Goal: Transaction & Acquisition: Purchase product/service

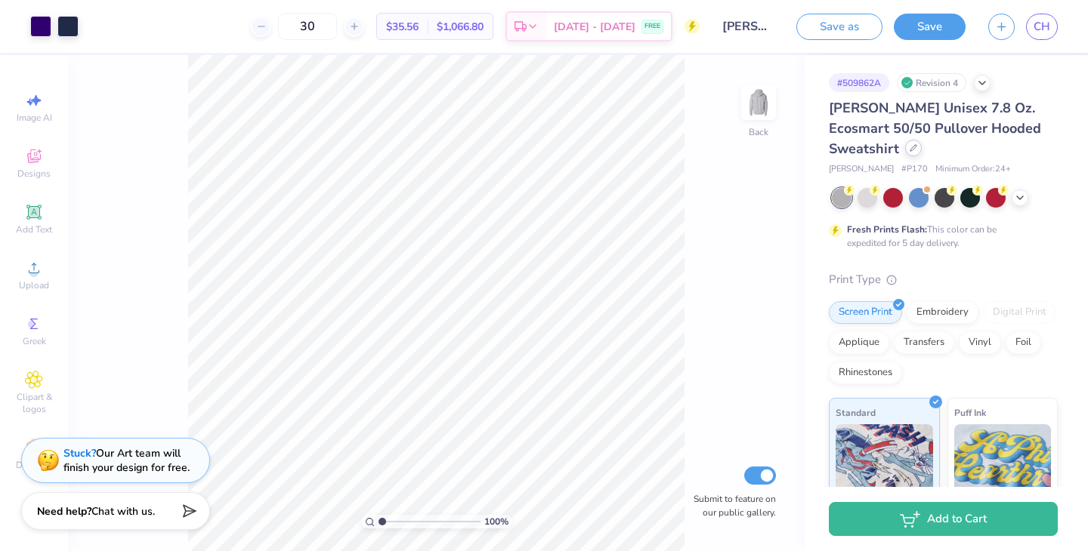
click at [910, 149] on icon at bounding box center [914, 148] width 8 height 8
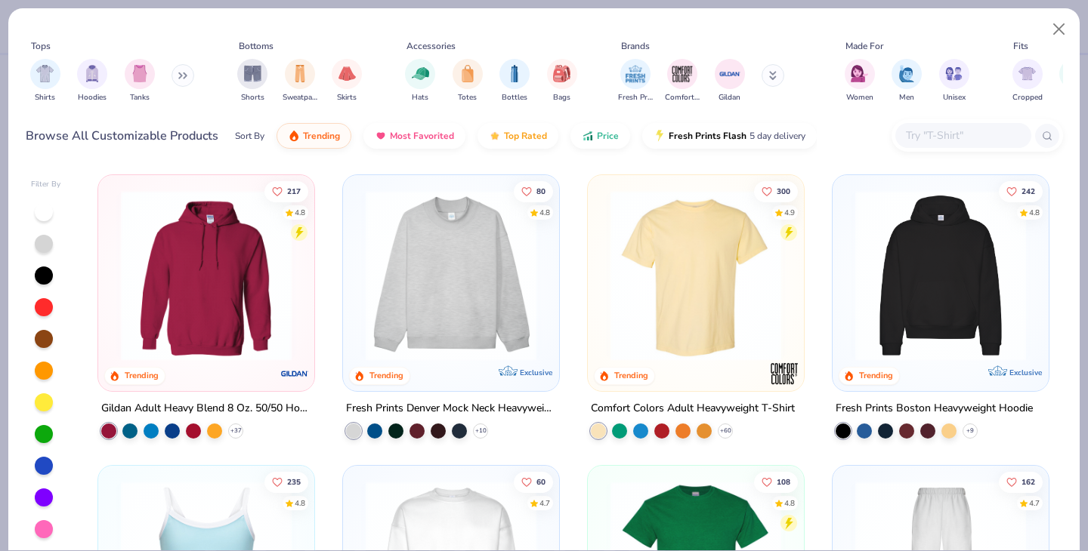
click at [926, 134] on input "text" at bounding box center [962, 135] width 116 height 17
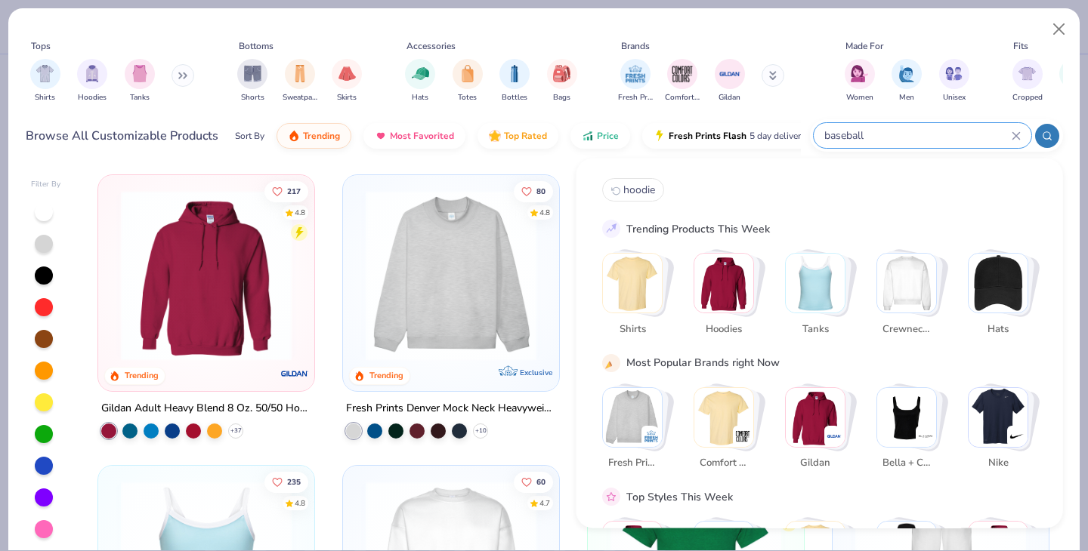
type input "baseball"
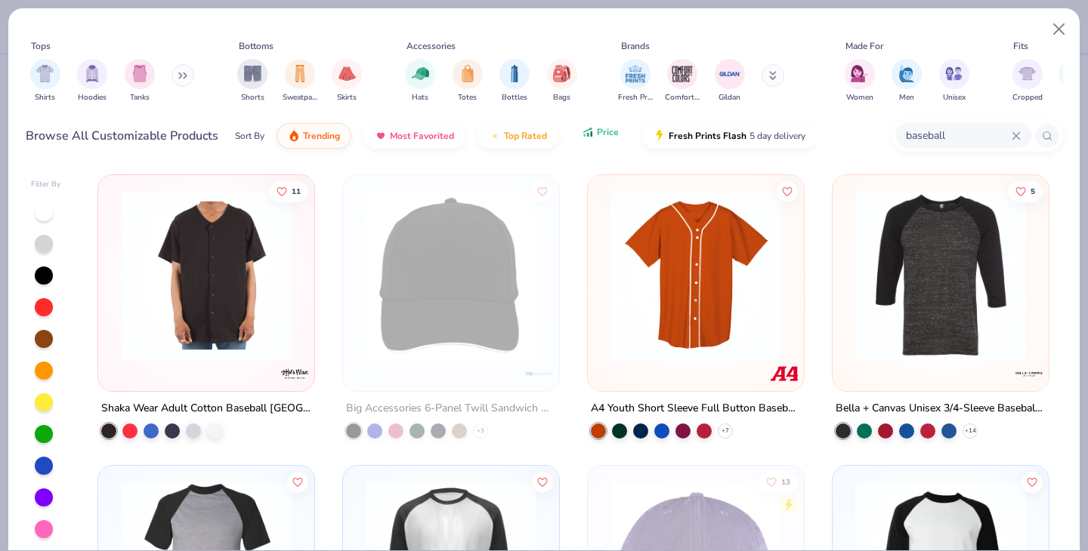
click at [586, 139] on button "Price" at bounding box center [600, 132] width 60 height 26
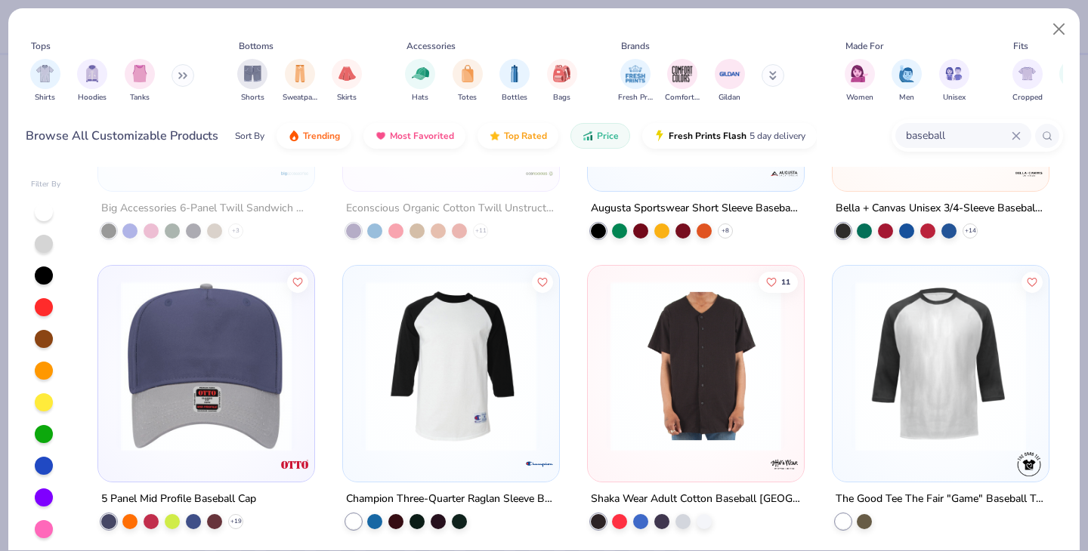
scroll to position [194, 0]
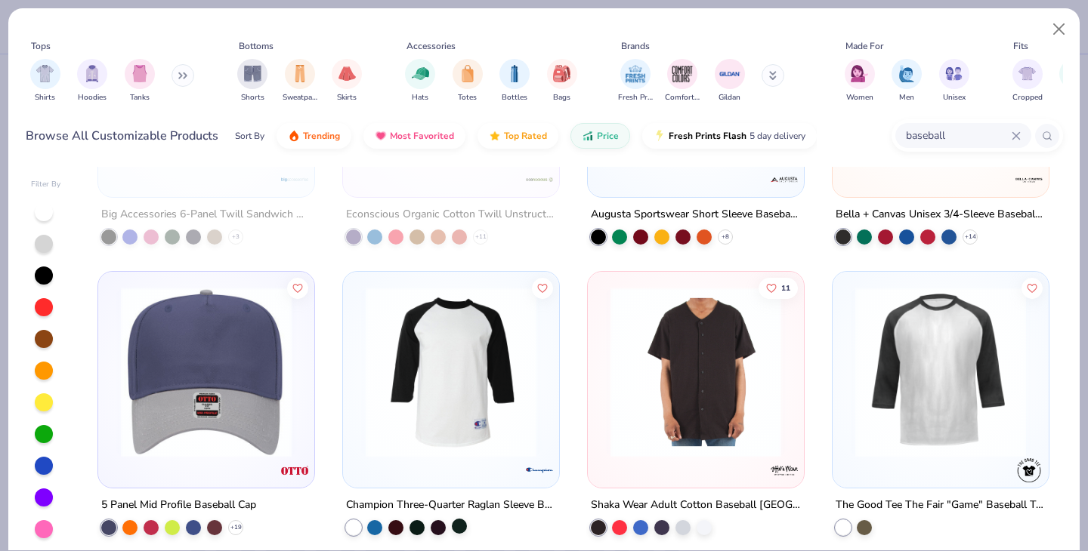
click at [463, 527] on div at bounding box center [459, 525] width 15 height 15
click at [437, 528] on div at bounding box center [438, 525] width 15 height 15
click at [418, 527] on div at bounding box center [416, 525] width 15 height 15
click at [396, 527] on div at bounding box center [395, 525] width 15 height 15
click at [377, 526] on div at bounding box center [374, 525] width 15 height 15
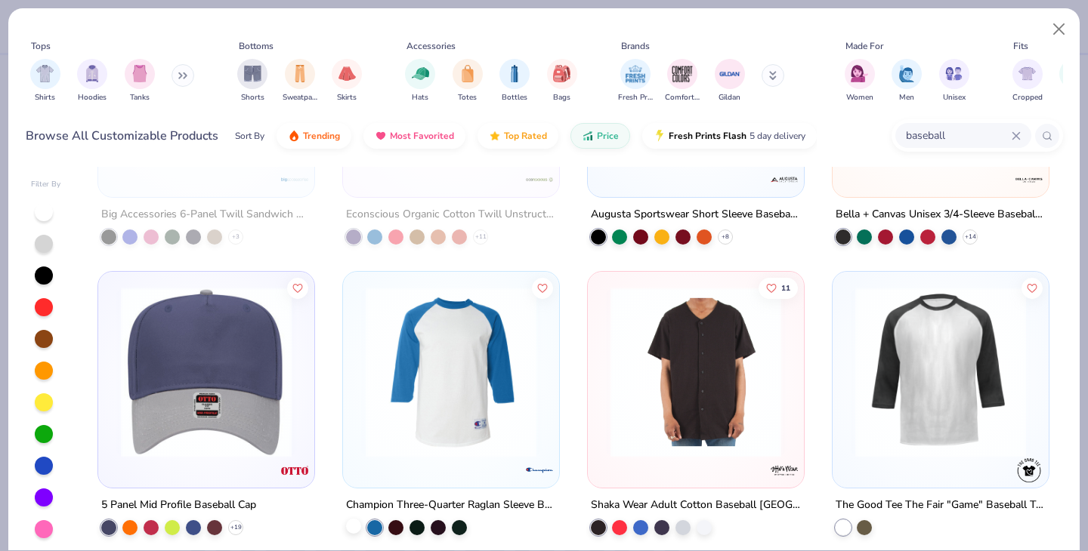
click at [350, 525] on div at bounding box center [353, 525] width 15 height 15
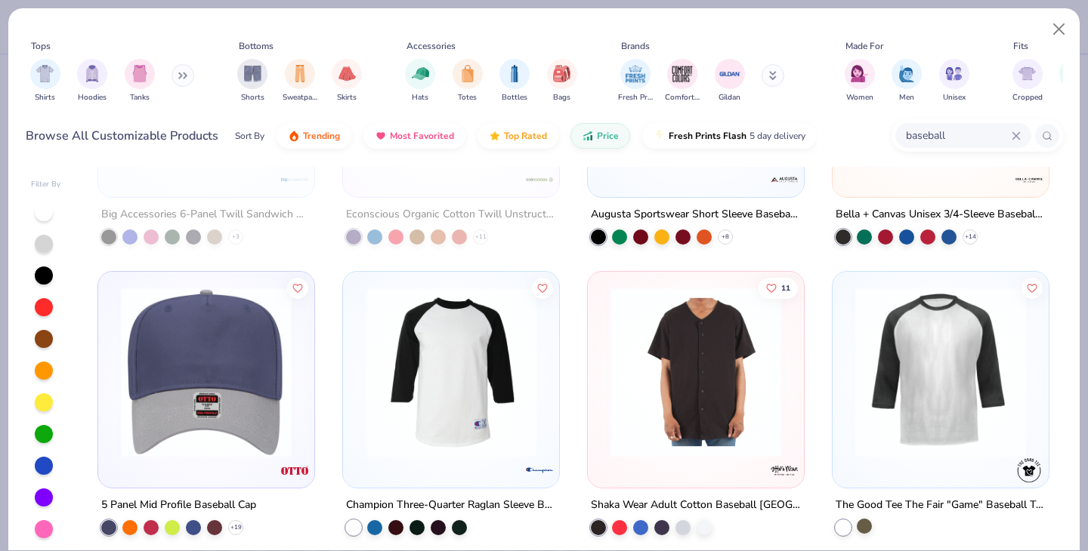
click at [867, 524] on div at bounding box center [864, 525] width 15 height 15
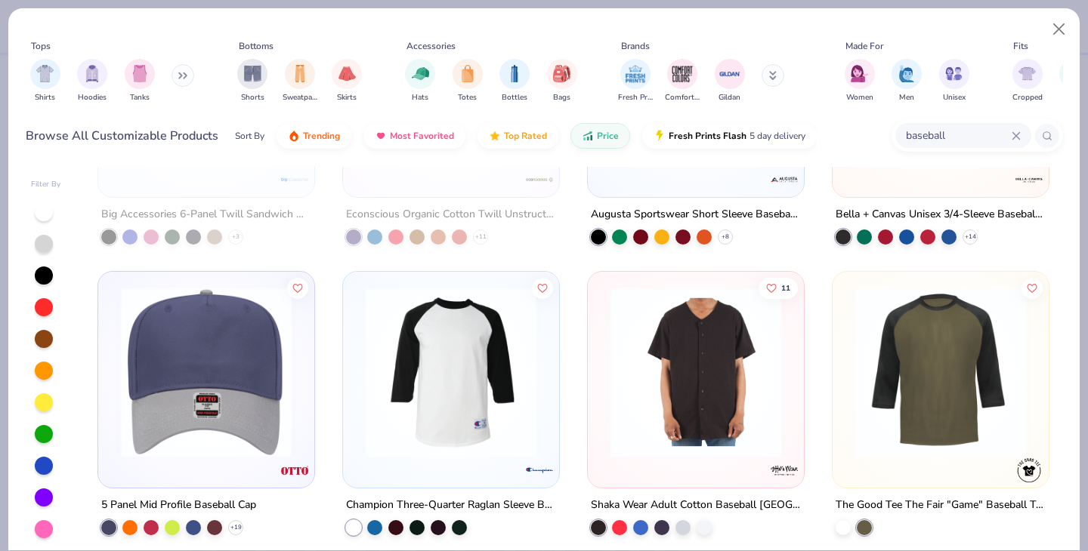
scroll to position [0, 0]
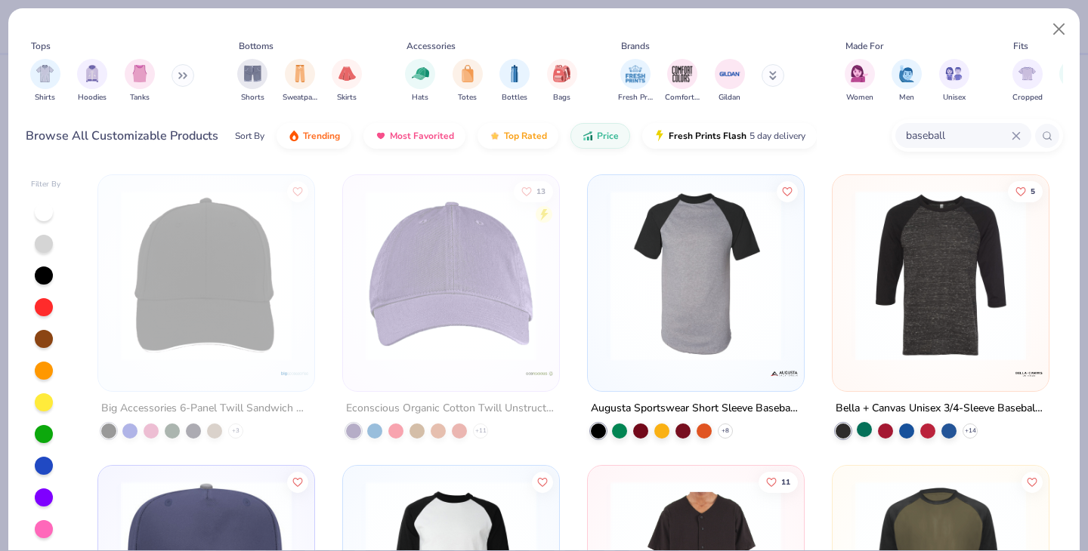
click at [862, 430] on div at bounding box center [864, 429] width 15 height 15
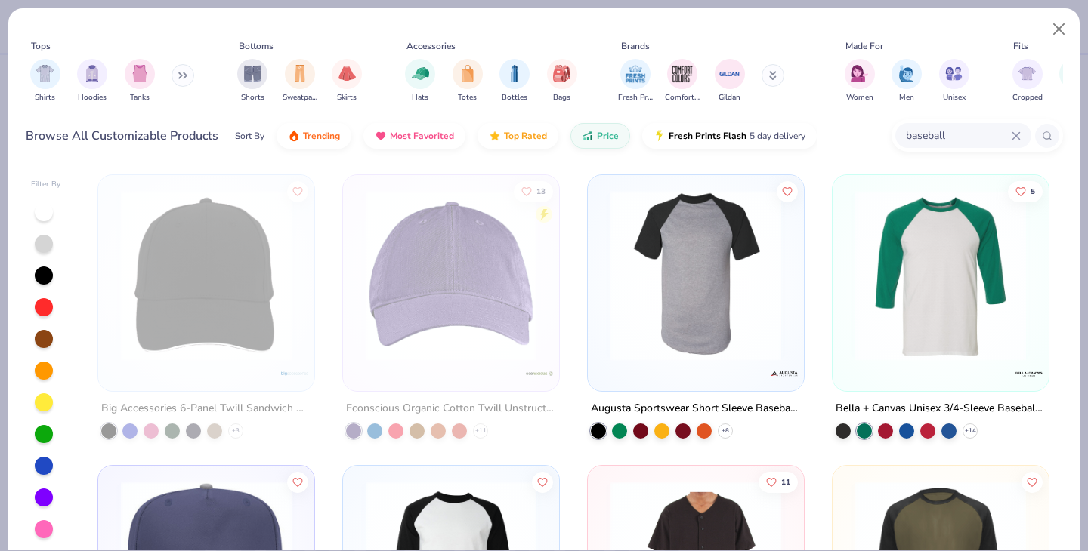
click at [978, 301] on img at bounding box center [941, 275] width 186 height 171
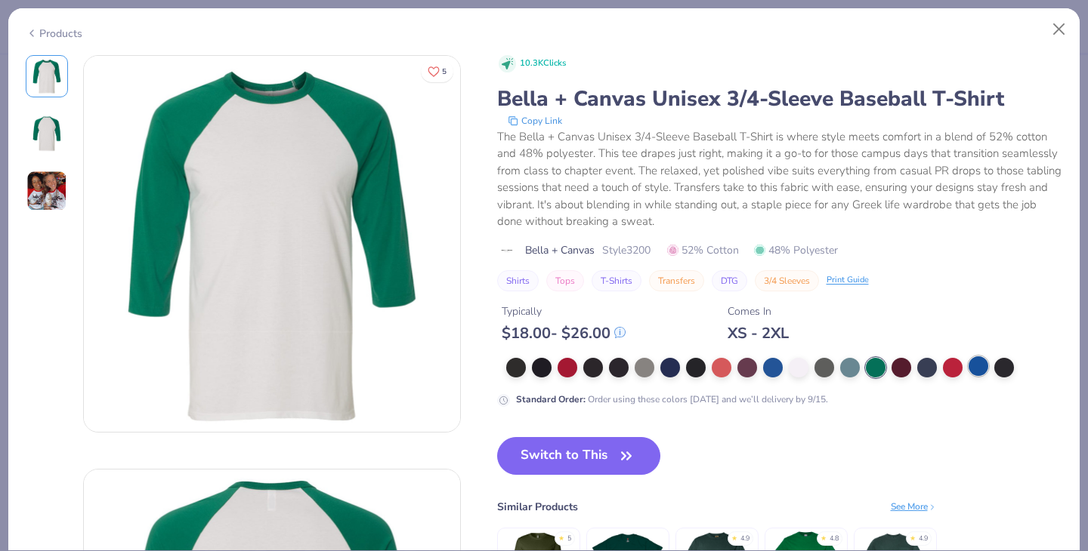
click at [977, 363] on div at bounding box center [979, 367] width 20 height 20
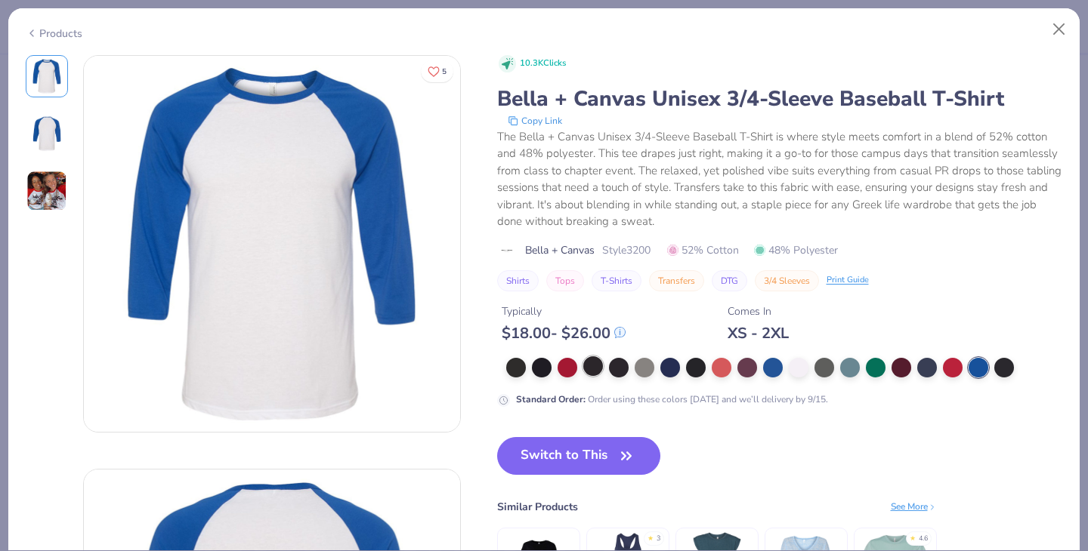
click at [603, 365] on div at bounding box center [593, 367] width 20 height 20
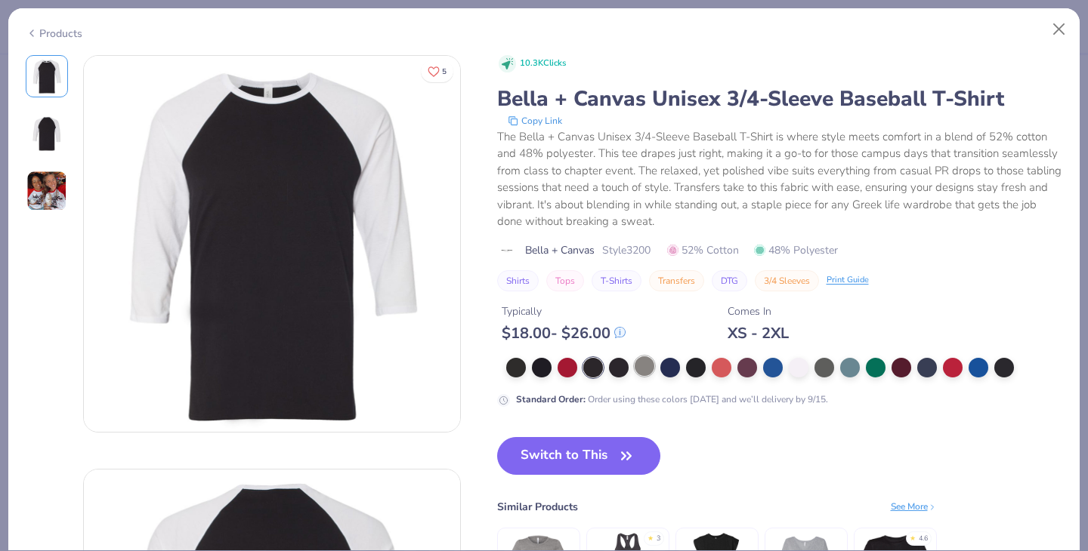
click at [647, 366] on div at bounding box center [645, 367] width 20 height 20
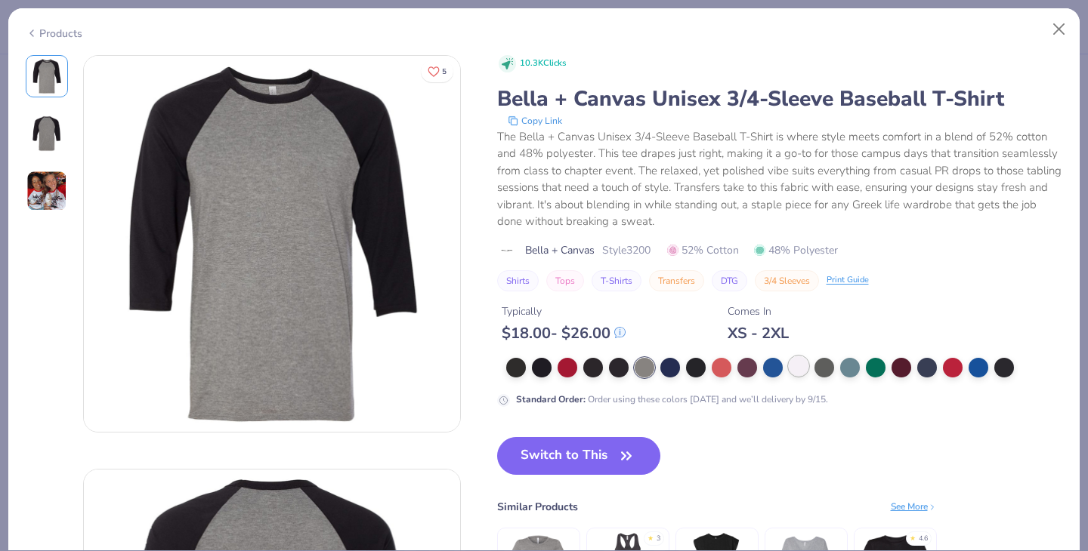
click at [797, 364] on div at bounding box center [799, 367] width 20 height 20
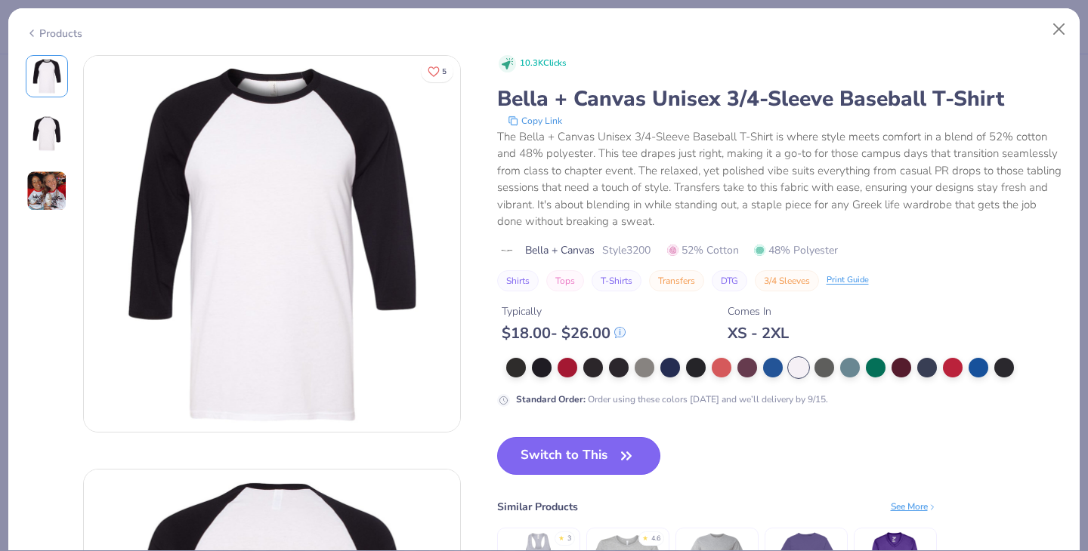
click at [587, 453] on button "Switch to This" at bounding box center [579, 456] width 164 height 38
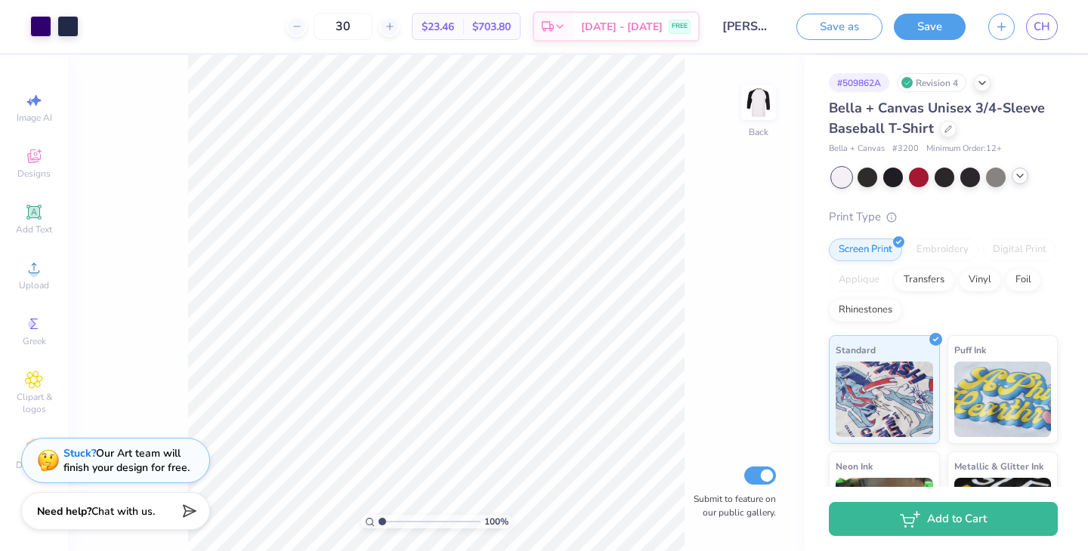
click at [1024, 180] on icon at bounding box center [1020, 176] width 12 height 12
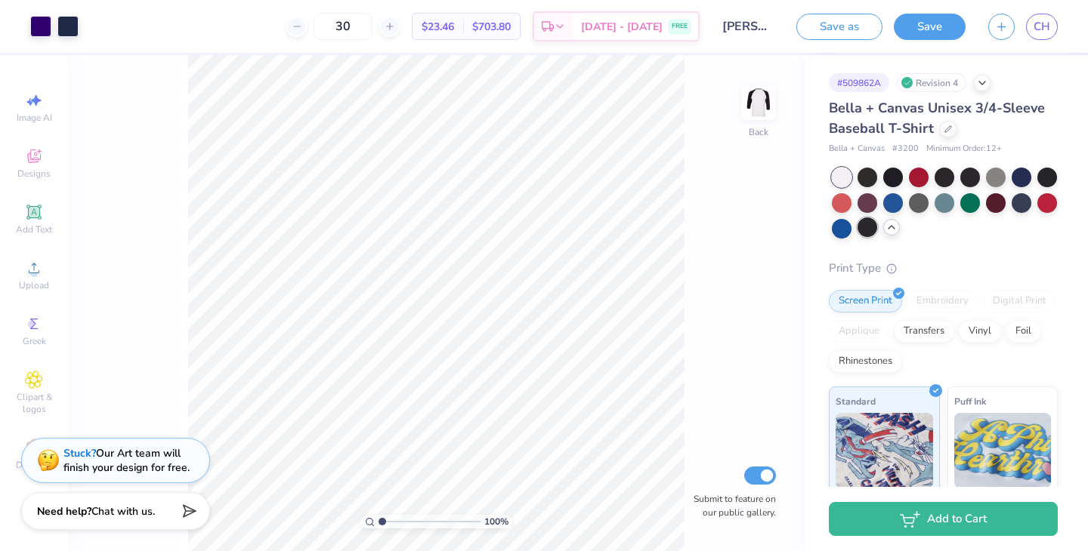
click at [857, 224] on div at bounding box center [867, 228] width 20 height 20
click at [1050, 199] on div at bounding box center [1047, 202] width 20 height 20
click at [40, 29] on div at bounding box center [40, 24] width 21 height 21
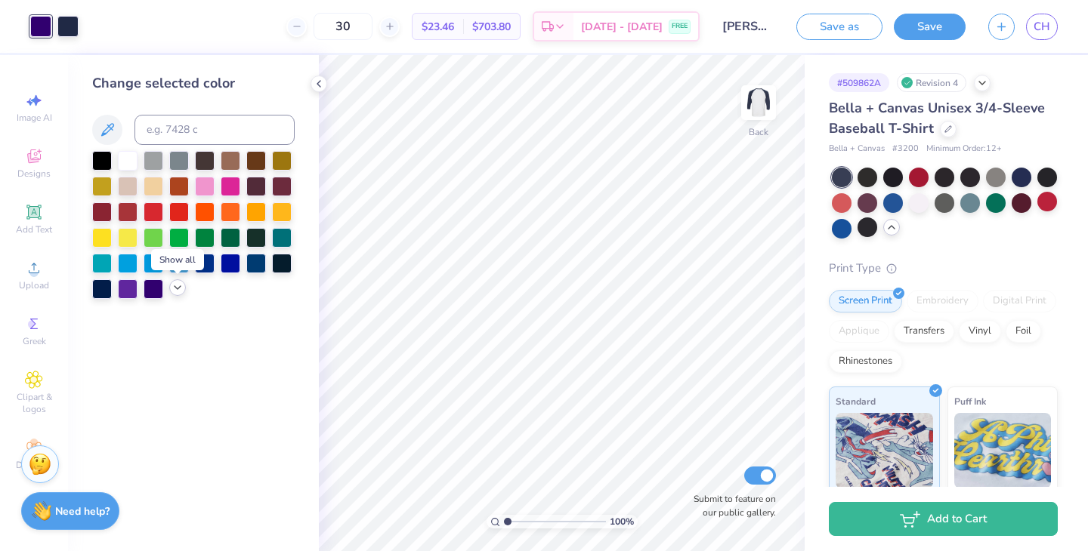
click at [181, 292] on icon at bounding box center [177, 288] width 12 height 12
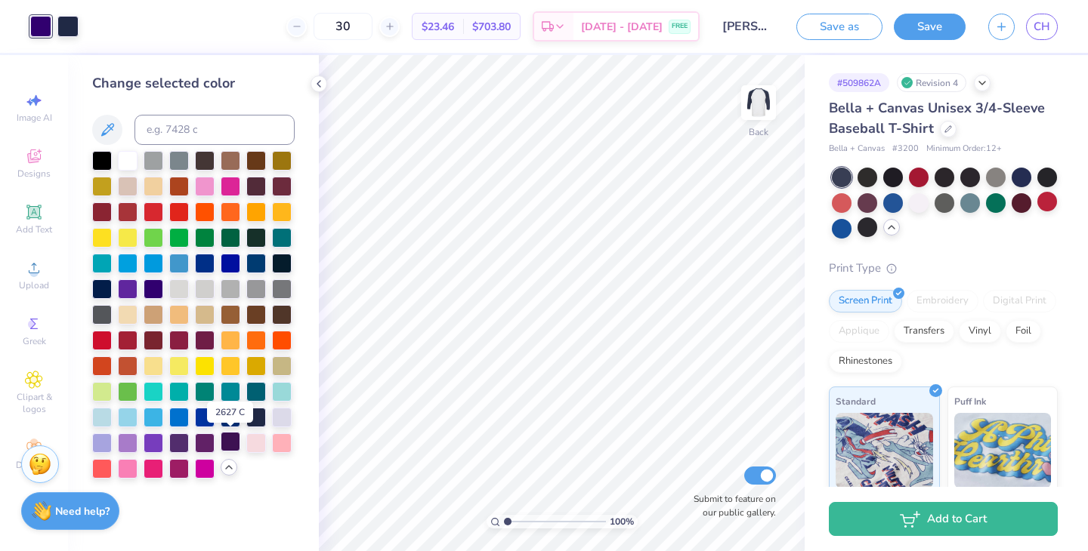
click at [236, 444] on div at bounding box center [231, 442] width 20 height 20
click at [153, 293] on div at bounding box center [154, 288] width 20 height 20
click at [225, 443] on div at bounding box center [231, 442] width 20 height 20
click at [178, 440] on div at bounding box center [179, 442] width 20 height 20
click at [153, 440] on div at bounding box center [154, 442] width 20 height 20
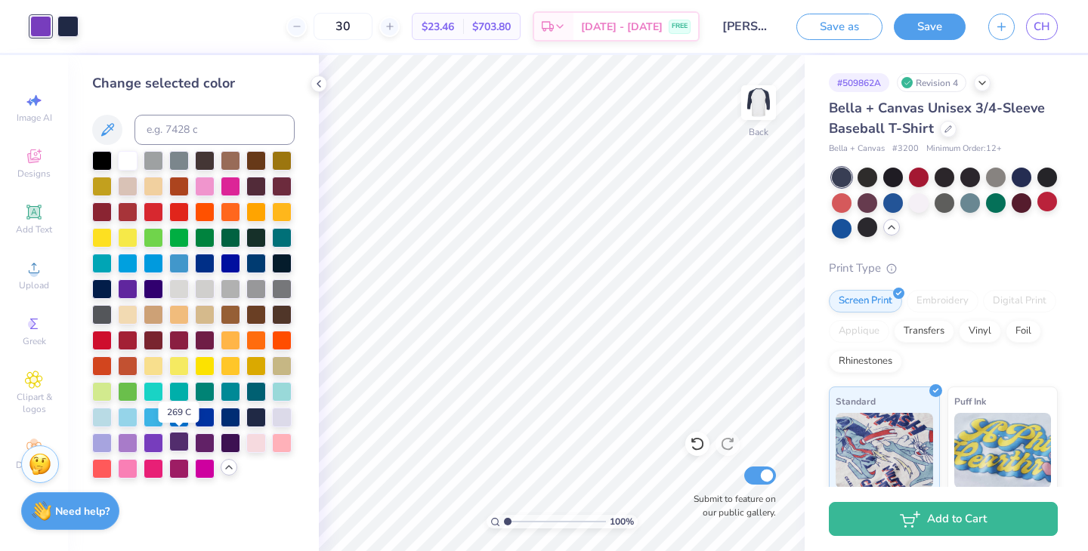
click at [177, 441] on div at bounding box center [179, 442] width 20 height 20
click at [322, 85] on icon at bounding box center [319, 84] width 12 height 12
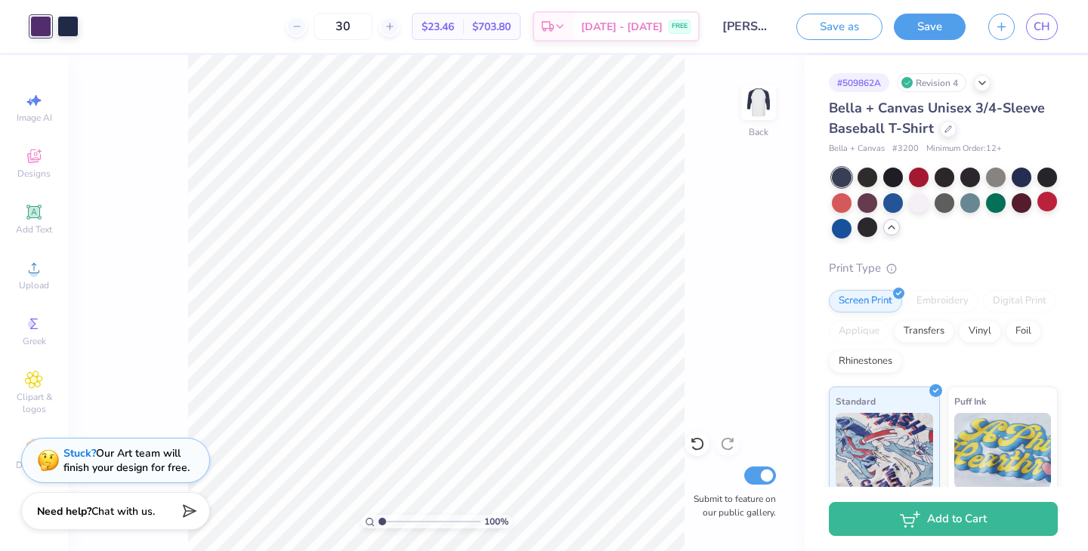
click at [34, 24] on div at bounding box center [40, 26] width 21 height 21
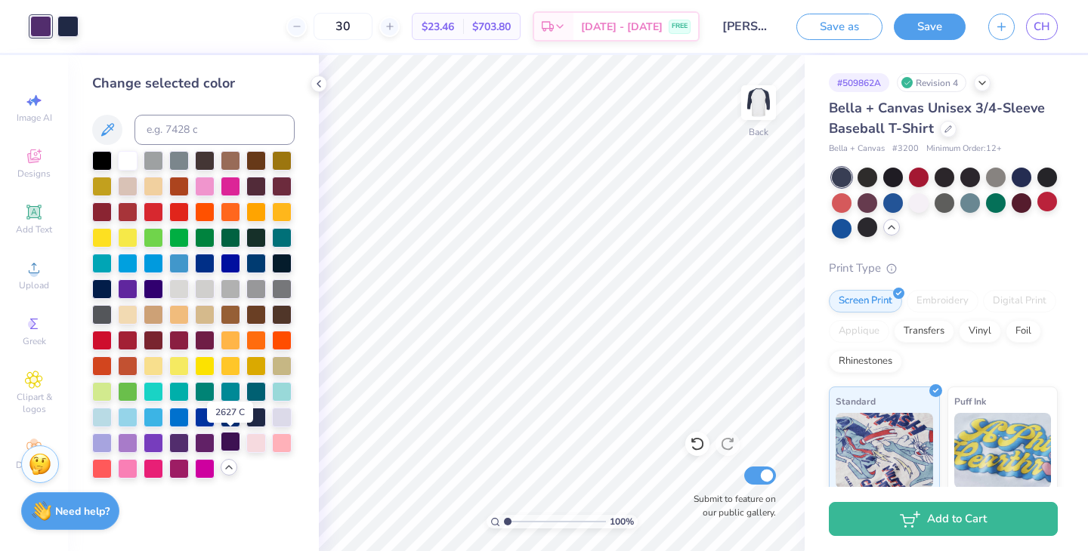
click at [233, 443] on div at bounding box center [231, 442] width 20 height 20
click at [147, 286] on div at bounding box center [154, 288] width 20 height 20
click at [227, 446] on div at bounding box center [231, 442] width 20 height 20
click at [178, 441] on div at bounding box center [179, 442] width 20 height 20
click at [224, 446] on div at bounding box center [231, 442] width 20 height 20
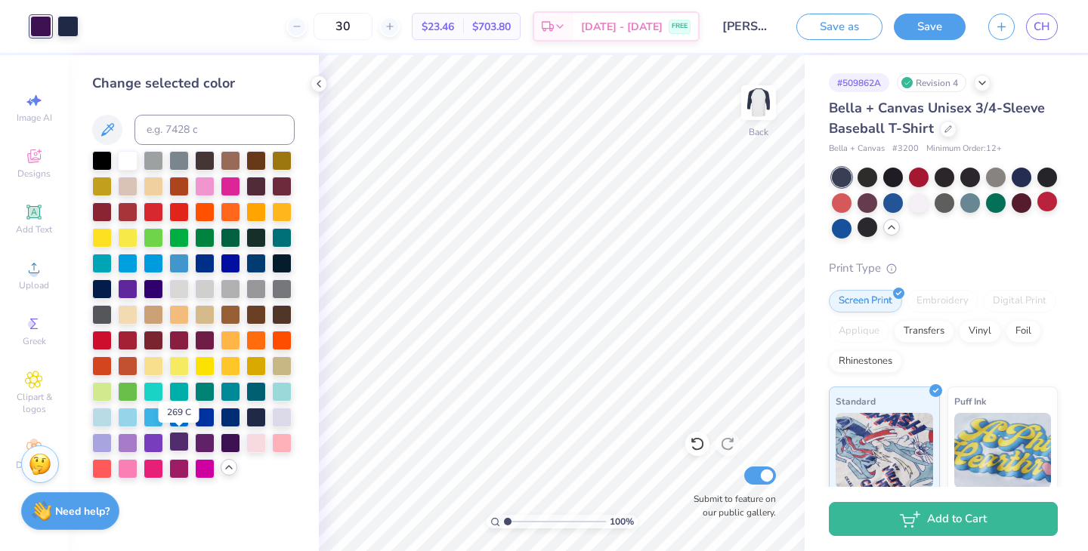
click at [179, 447] on div at bounding box center [179, 442] width 20 height 20
click at [107, 131] on icon at bounding box center [107, 130] width 18 height 18
click at [107, 127] on icon at bounding box center [107, 129] width 13 height 13
click at [317, 83] on icon at bounding box center [319, 84] width 12 height 12
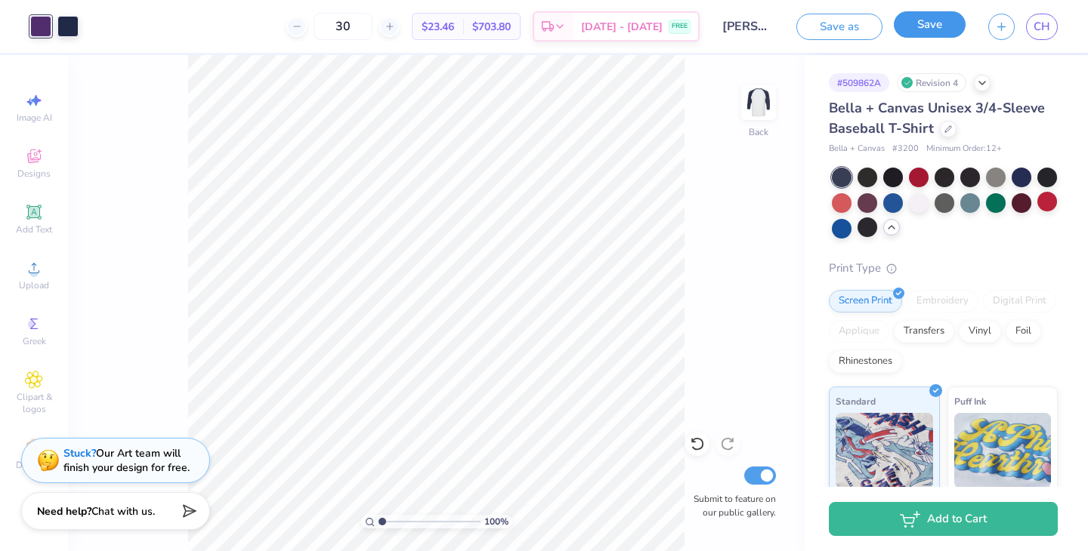
click at [932, 24] on button "Save" at bounding box center [930, 24] width 72 height 26
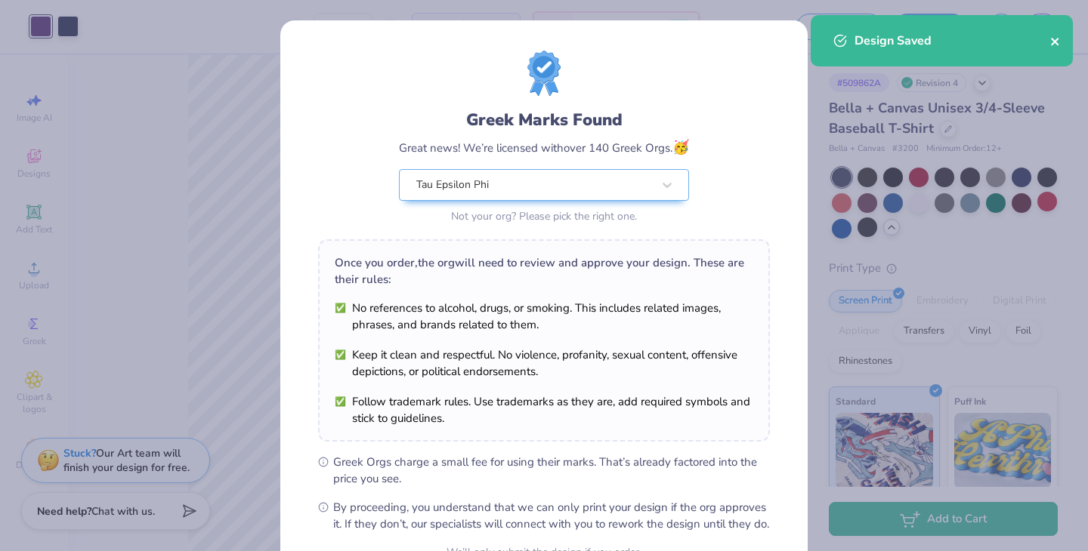
click at [1054, 43] on icon "close" at bounding box center [1055, 42] width 11 height 12
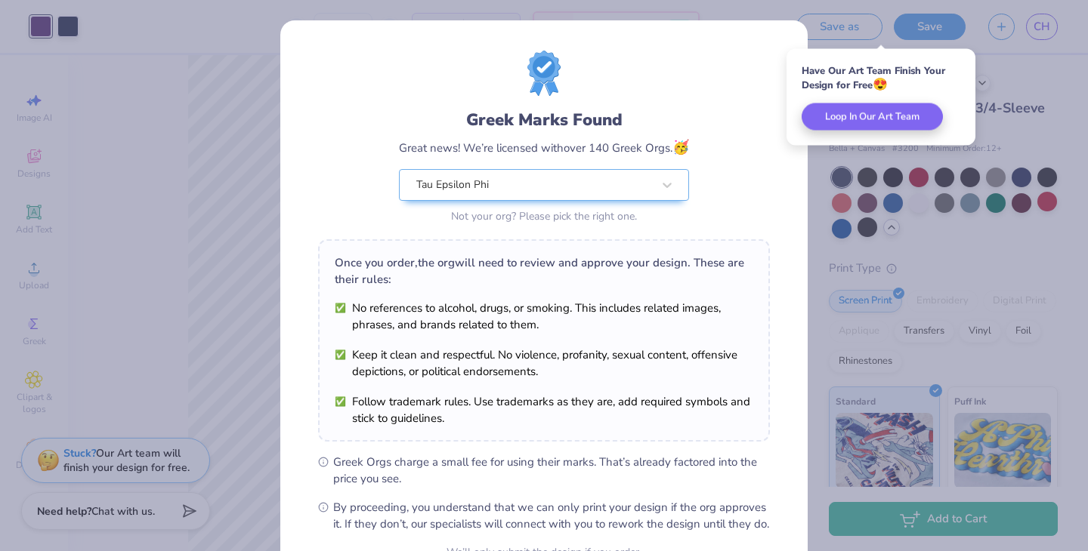
scroll to position [156, 0]
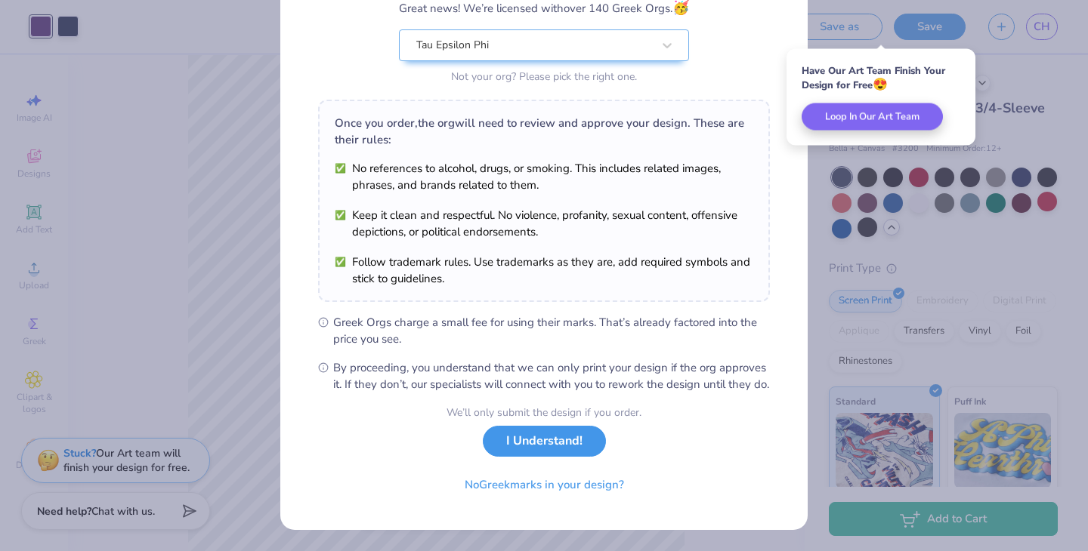
click at [574, 435] on button "I Understand!" at bounding box center [544, 441] width 123 height 31
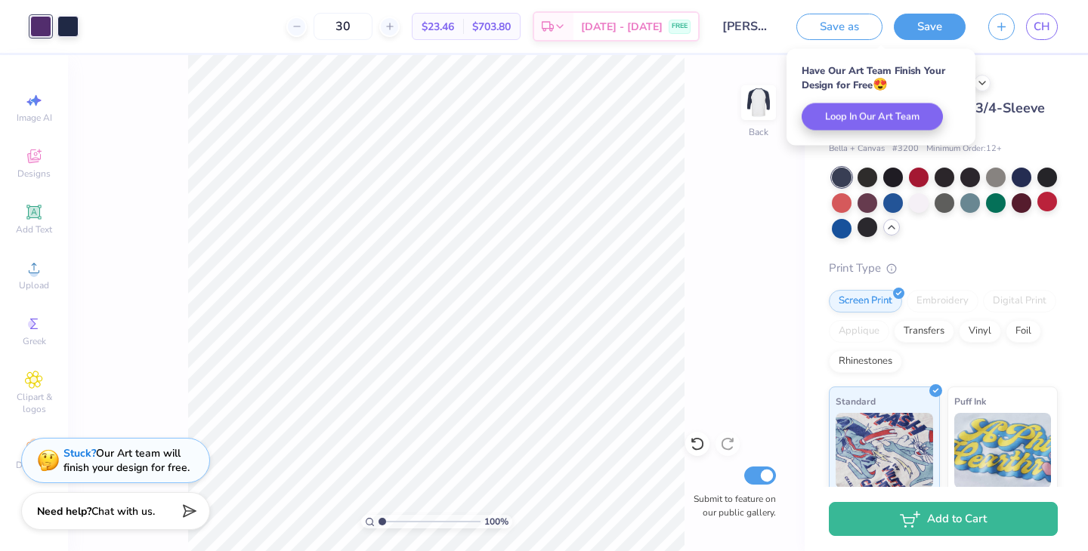
scroll to position [0, 0]
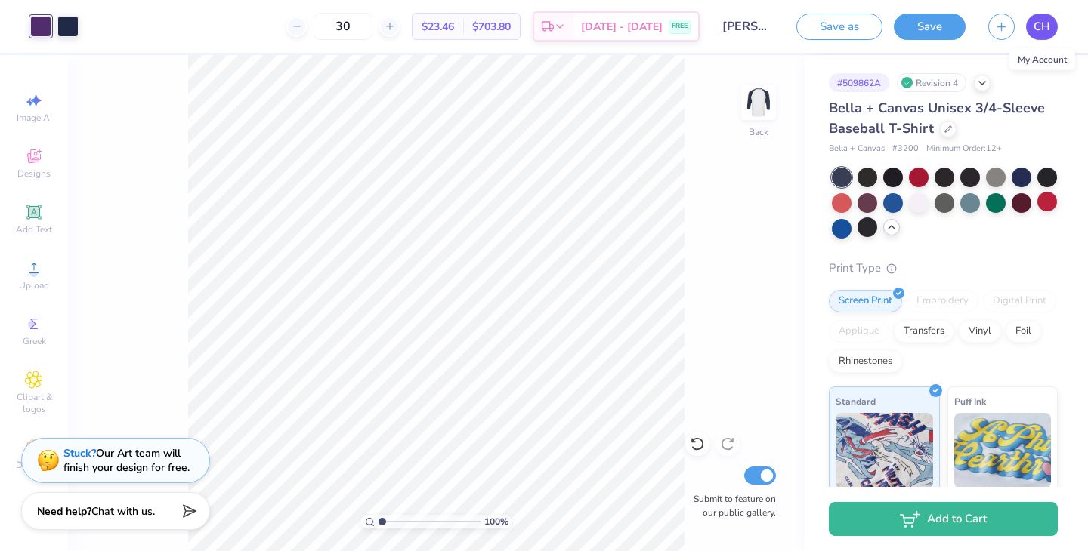
click at [1043, 36] on link "CH" at bounding box center [1042, 27] width 32 height 26
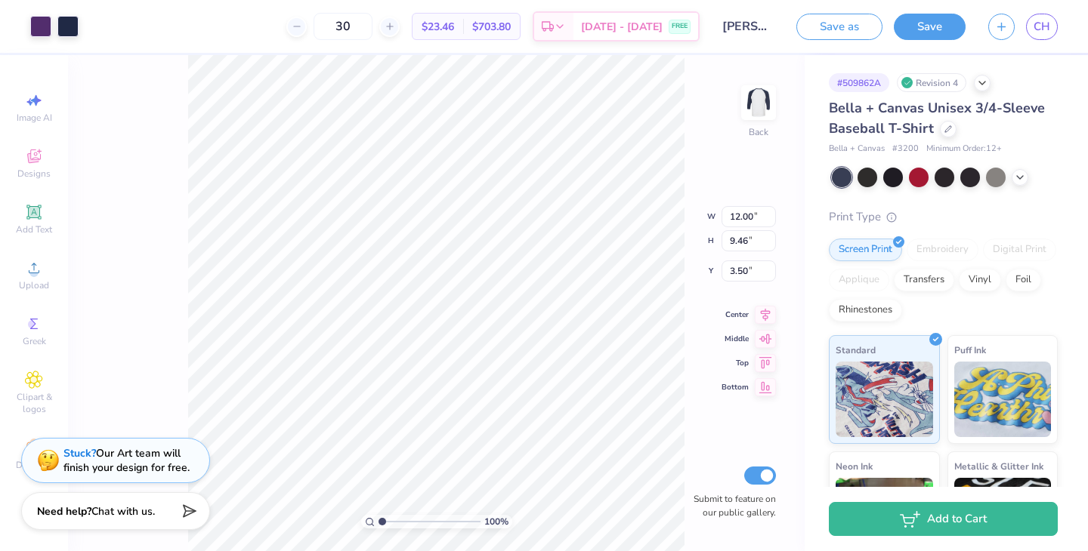
type input "4.91"
type input "3.87"
type input "3.00"
click at [639, 203] on div "100 % Back W 4.91 4.91 " H 3.87 3.87 " Y 3.00 3.00 " Center Middle Top Bottom S…" at bounding box center [436, 303] width 737 height 496
click at [1043, 28] on span "CH" at bounding box center [1041, 26] width 17 height 17
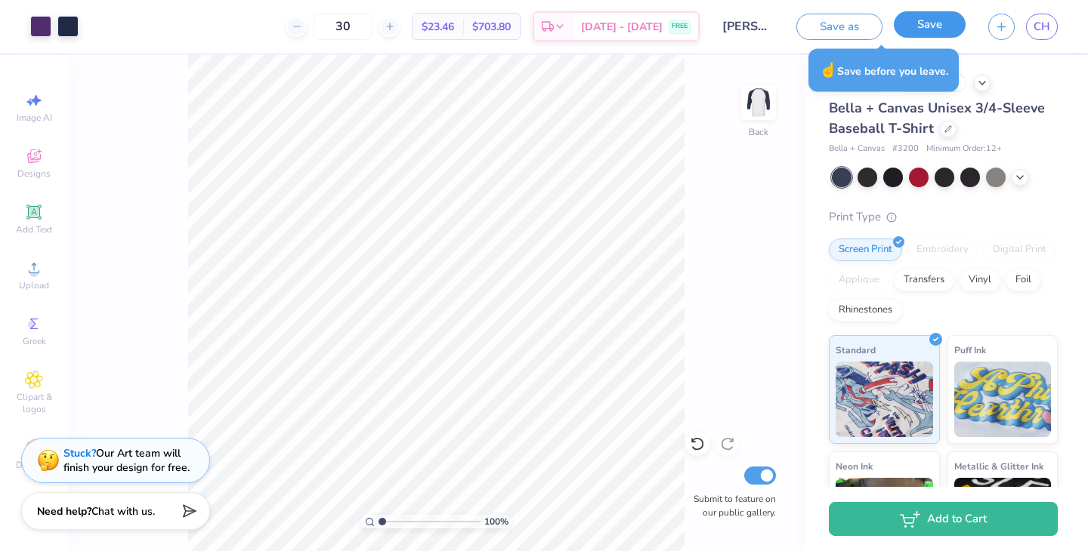
click at [950, 26] on button "Save" at bounding box center [930, 24] width 72 height 26
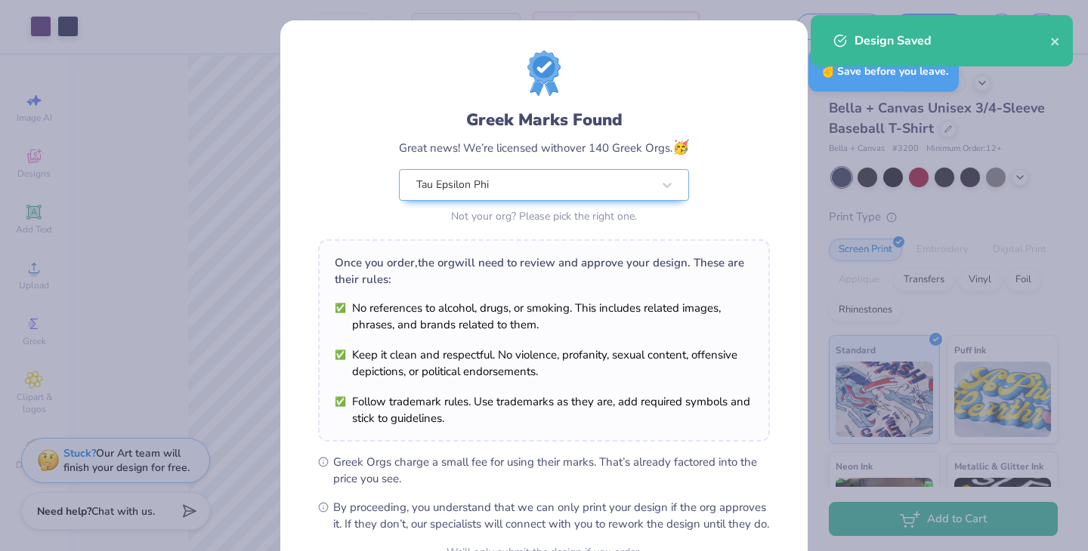
scroll to position [156, 0]
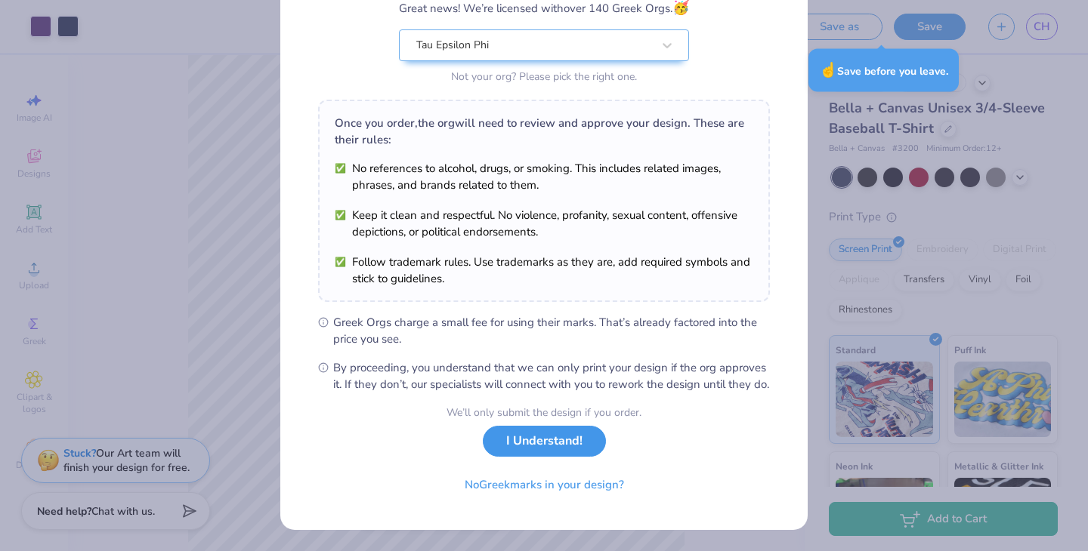
click at [584, 435] on button "I Understand!" at bounding box center [544, 441] width 123 height 31
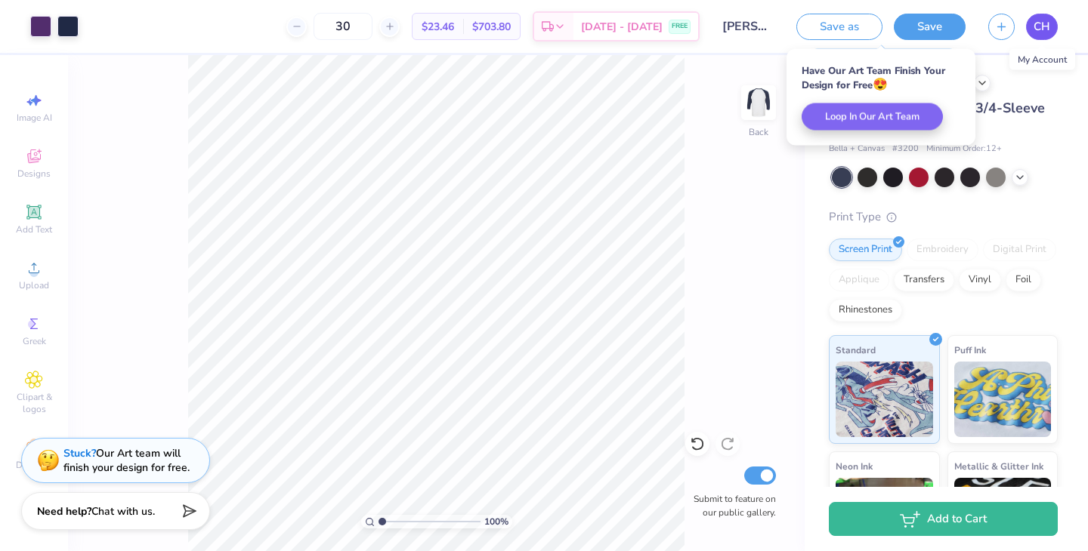
click at [1037, 31] on span "CH" at bounding box center [1041, 26] width 17 height 17
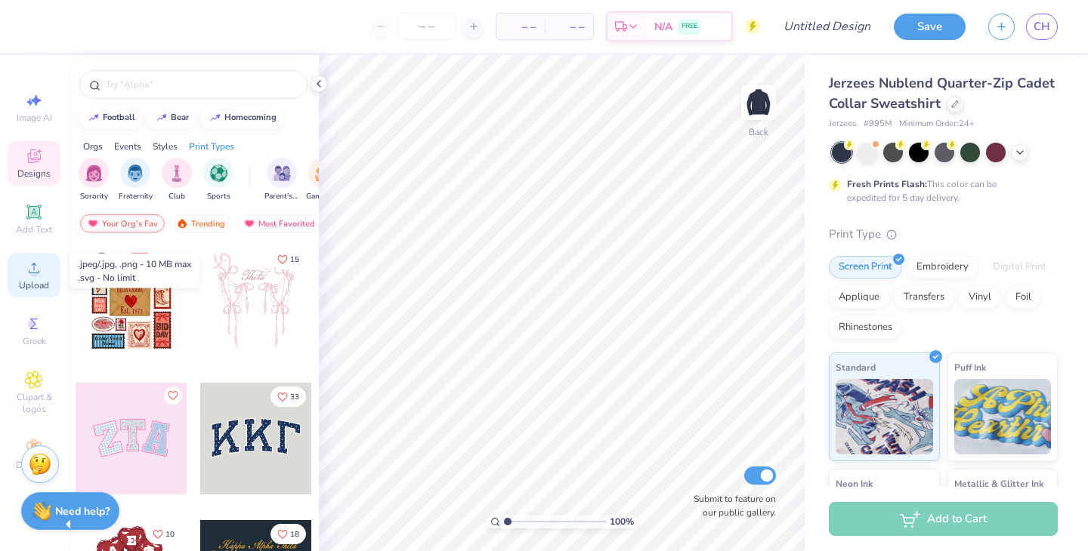
click at [30, 278] on div "Upload" at bounding box center [34, 275] width 53 height 45
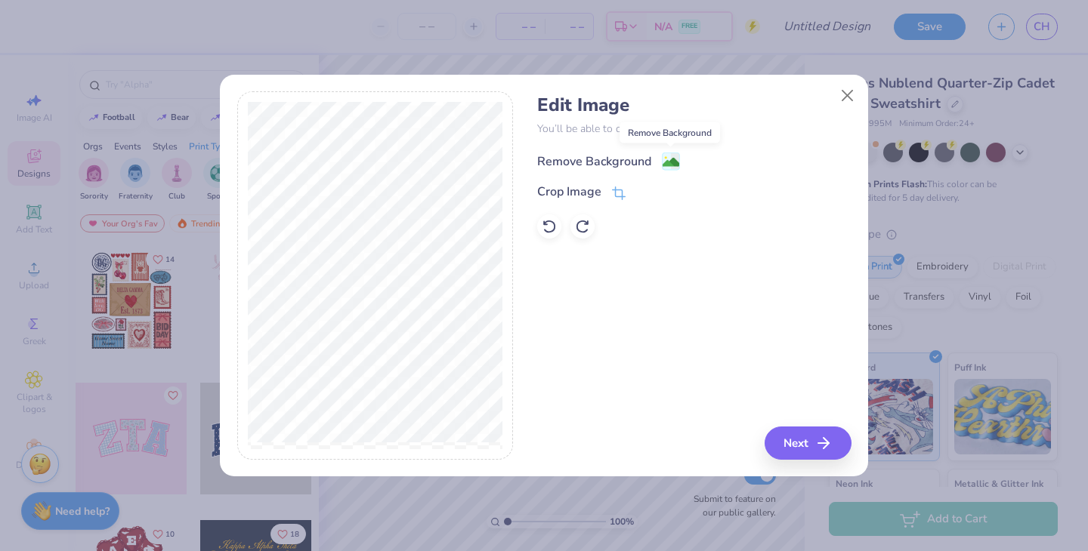
click at [672, 164] on image at bounding box center [671, 162] width 17 height 17
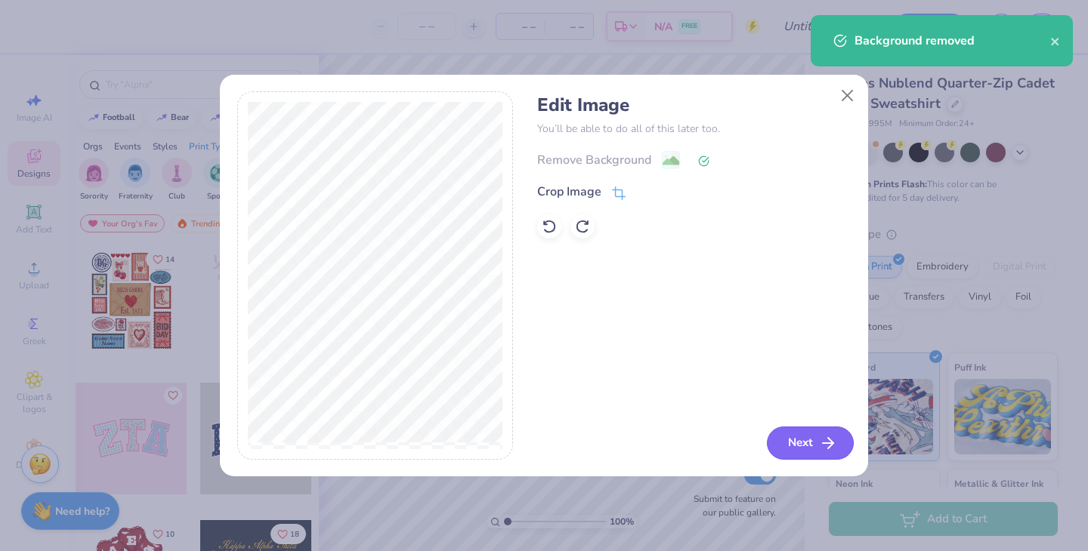
click at [820, 440] on icon "button" at bounding box center [828, 443] width 18 height 18
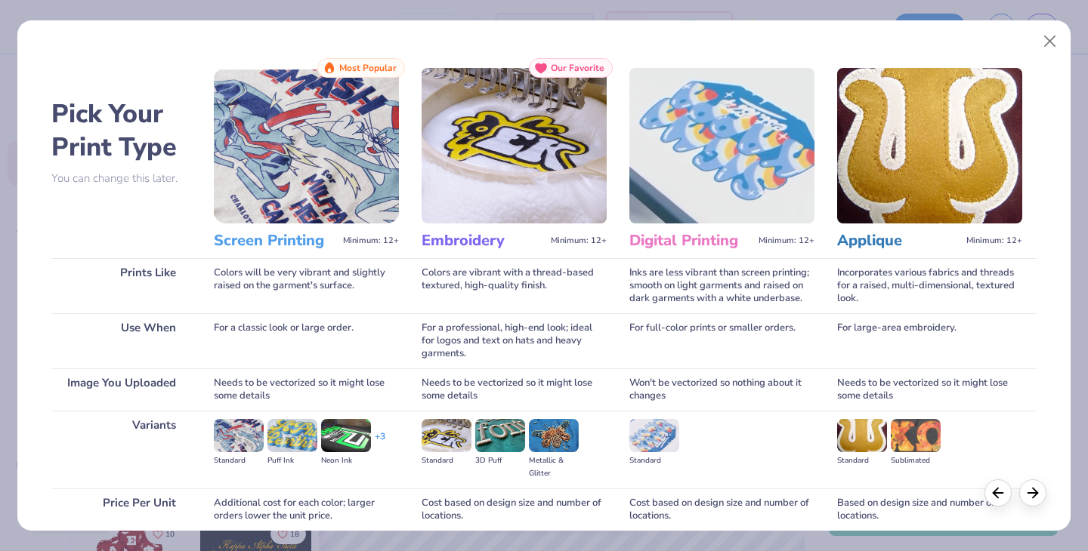
scroll to position [126, 0]
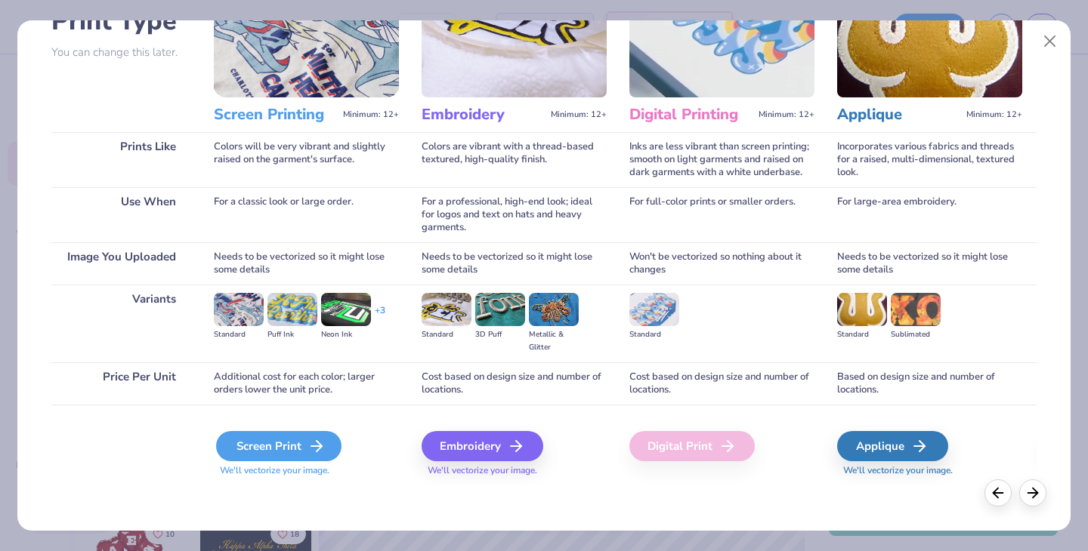
click at [246, 448] on div "Screen Print" at bounding box center [278, 446] width 125 height 30
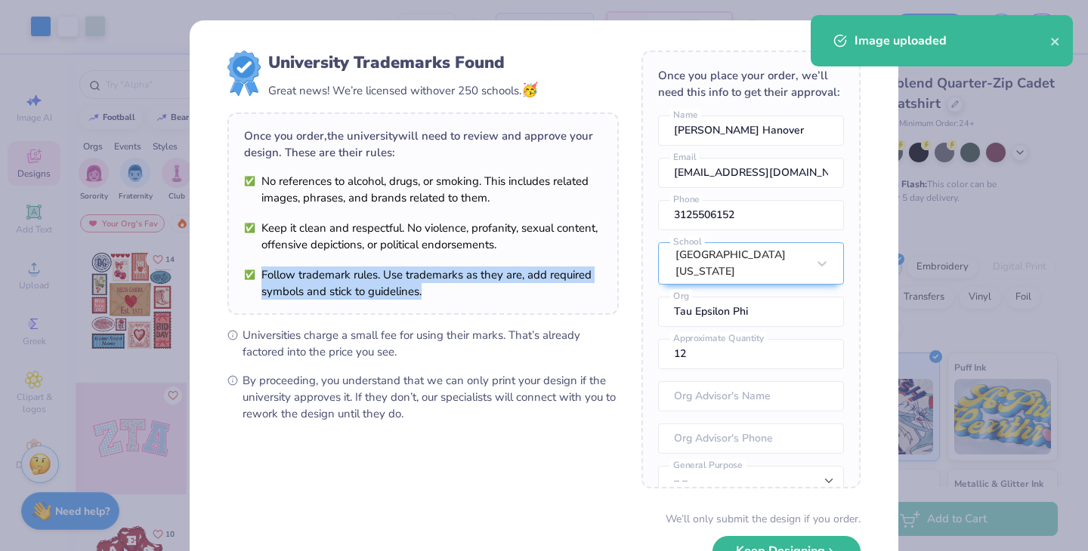
click at [526, 247] on div "University Trademarks Found Great news! We’re licensed with over 250 schools. 🥳…" at bounding box center [422, 237] width 391 height 372
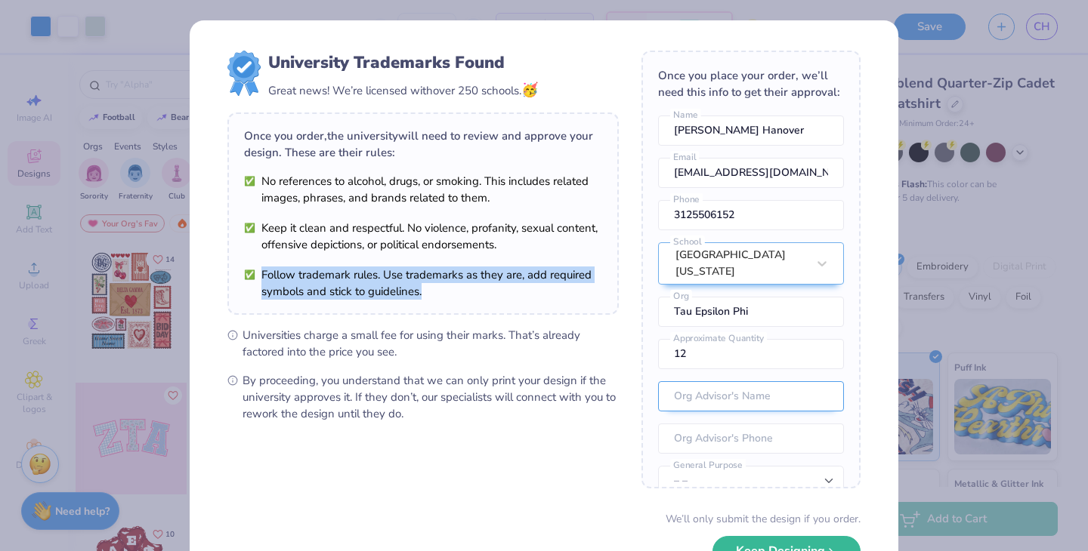
scroll to position [45, 0]
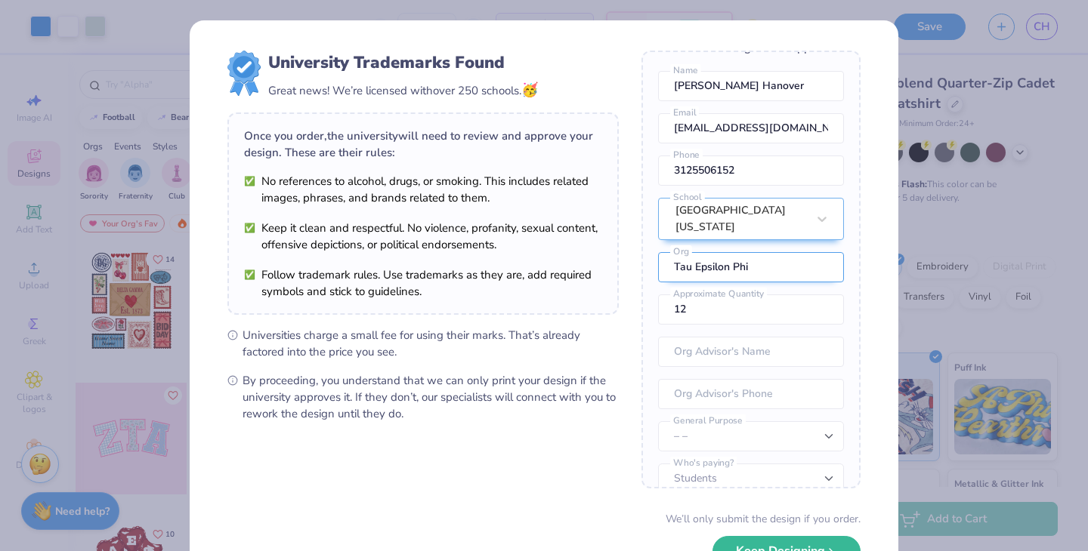
click at [771, 263] on input "Tau Epsilon Phi" at bounding box center [751, 267] width 186 height 30
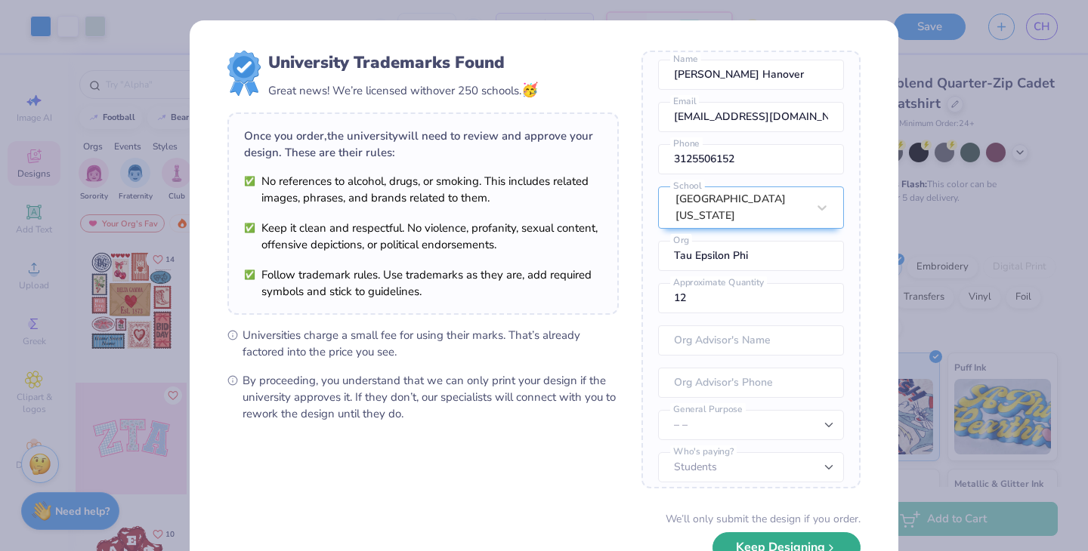
click at [740, 541] on button "Keep Designing" at bounding box center [786, 548] width 148 height 31
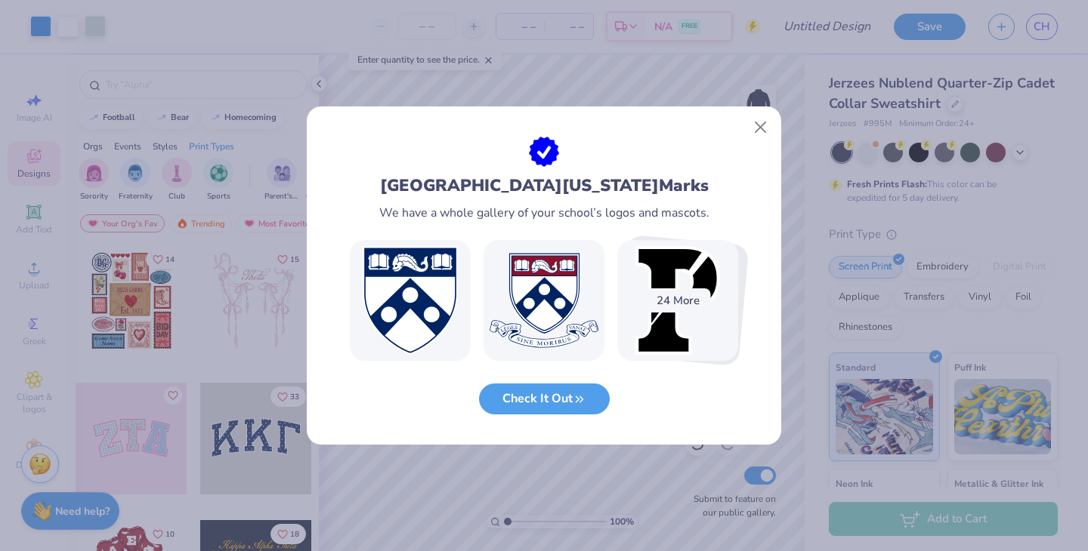
click at [671, 298] on div "24 More" at bounding box center [678, 301] width 66 height 24
click at [589, 400] on button "Check It Out" at bounding box center [544, 395] width 131 height 31
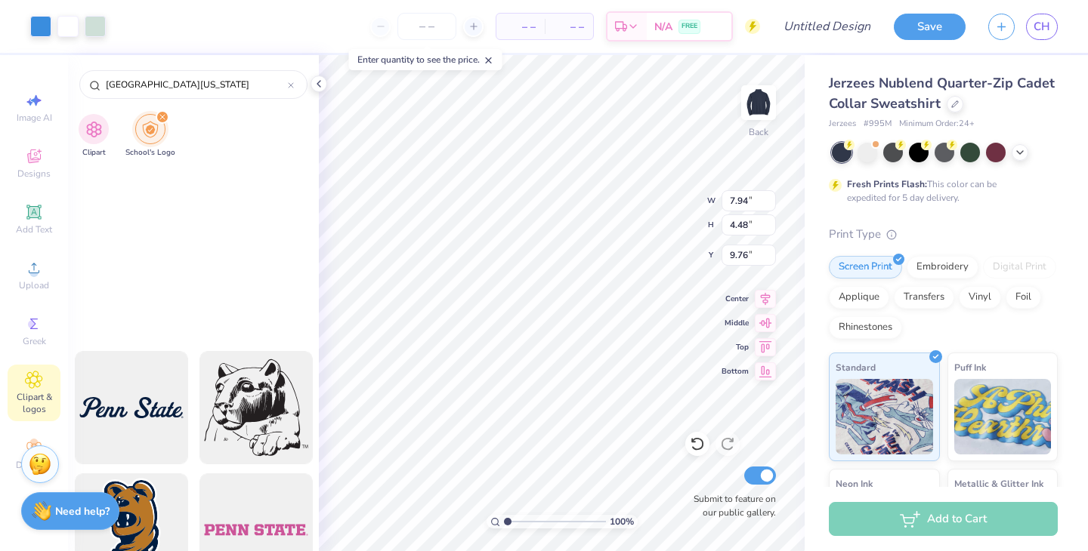
scroll to position [9045, 0]
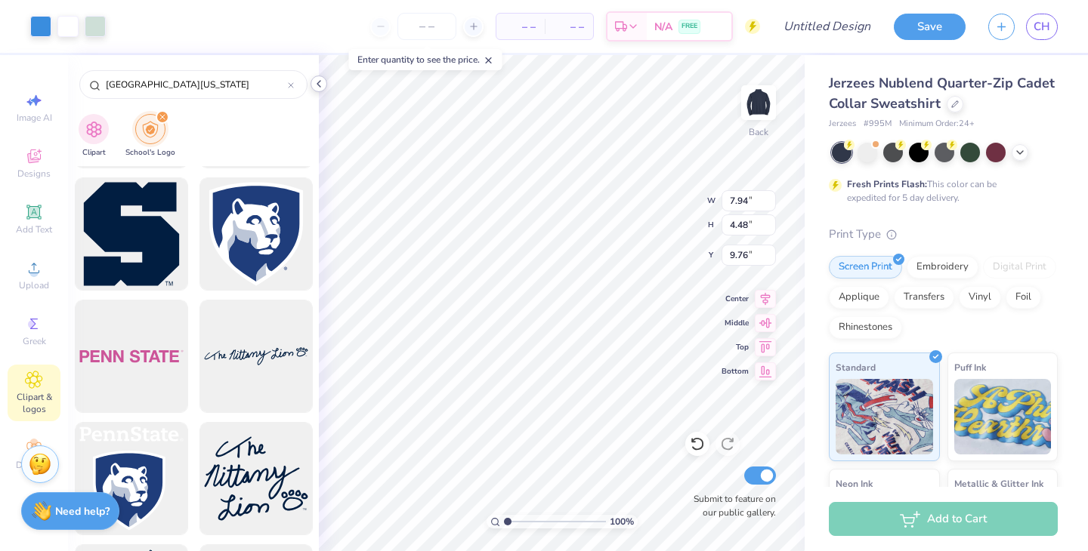
click at [320, 86] on polyline at bounding box center [318, 84] width 3 height 6
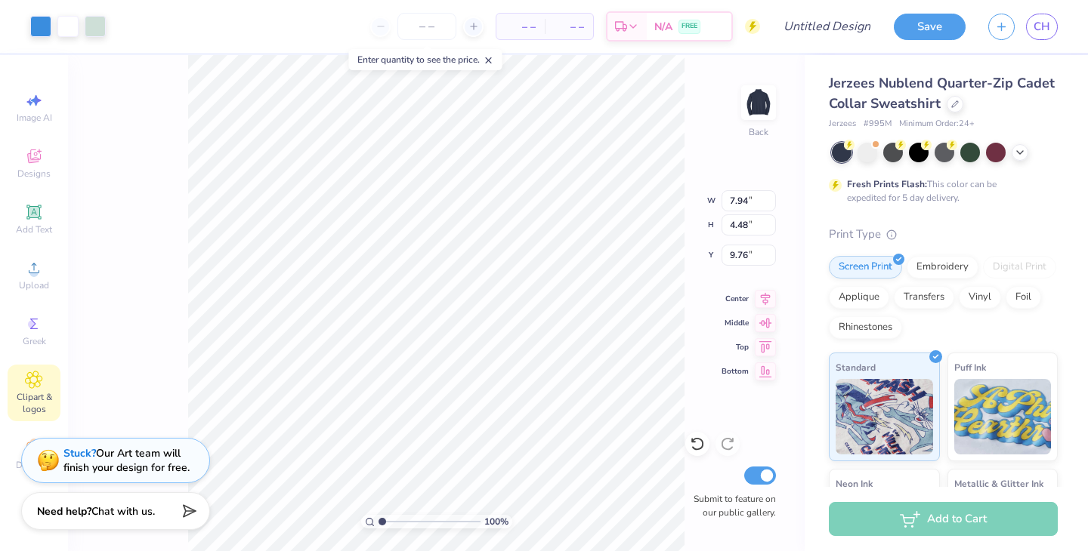
type input "6.12"
type input "3.46"
type input "3.00"
click at [943, 22] on button "Save" at bounding box center [930, 24] width 72 height 26
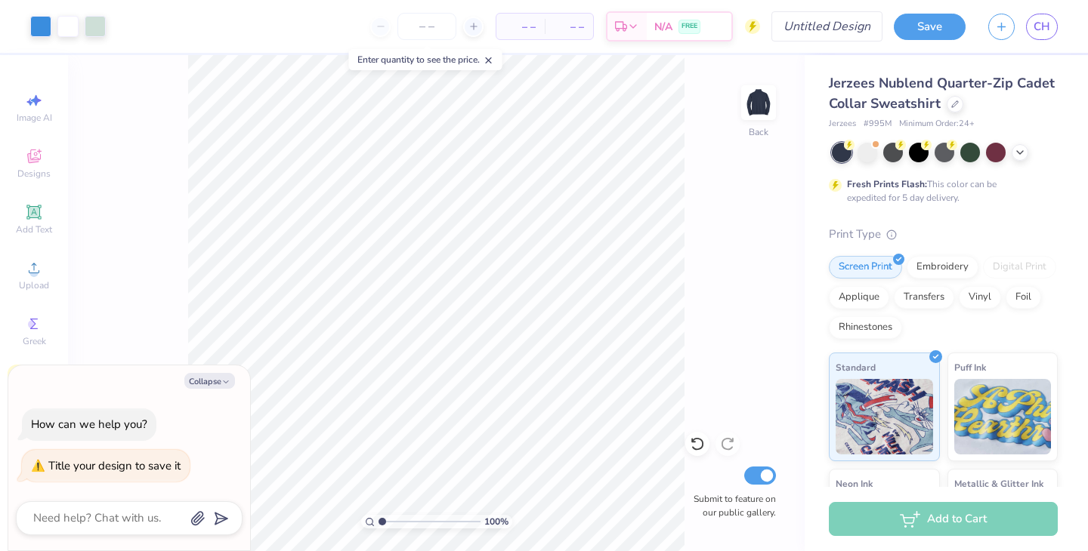
type textarea "D"
type textarea "x"
type textarea "De"
type textarea "x"
type textarea "Dem"
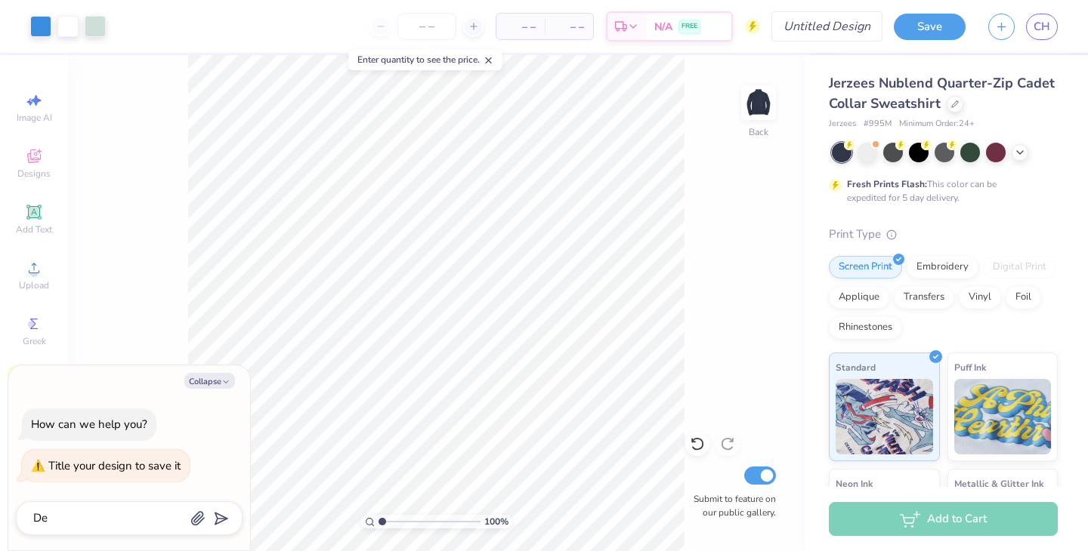
type textarea "x"
type textarea "Dems"
type textarea "x"
type textarea "Dems"
type textarea "x"
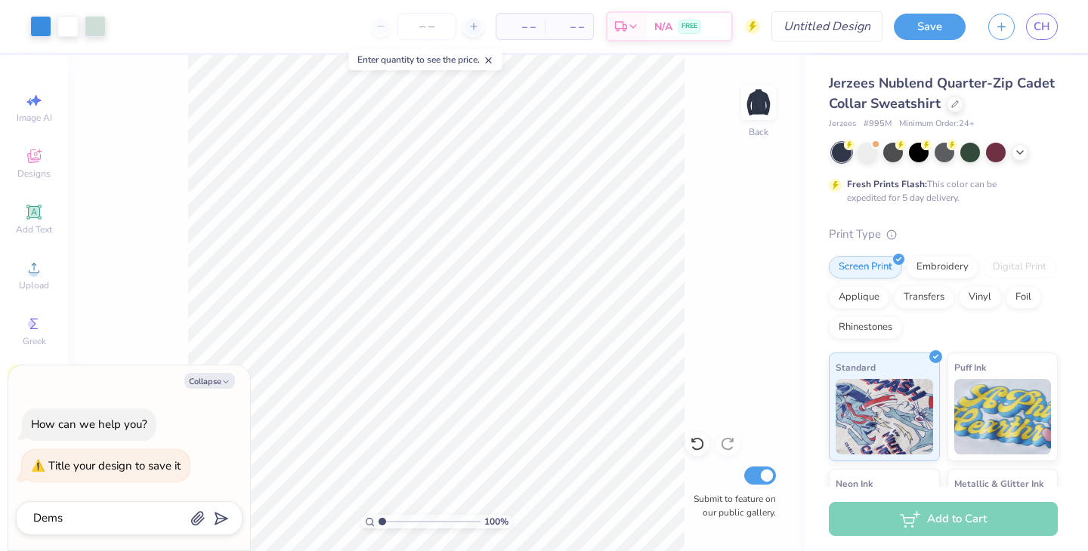
type textarea "Dems C"
type textarea "x"
type textarea "Dems Cr"
type textarea "x"
type textarea "Dems Cre"
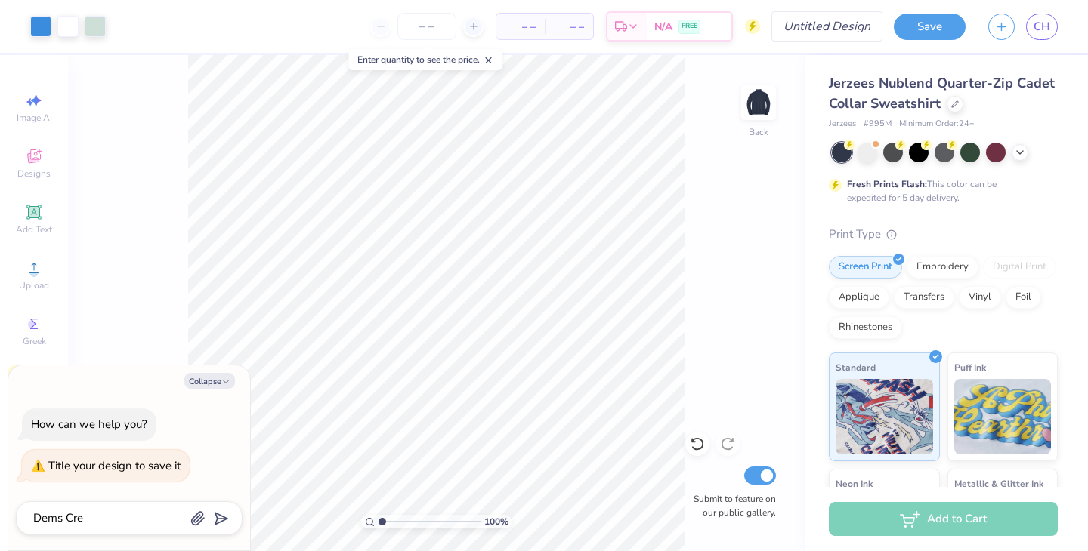
type textarea "x"
type textarea "Dems Crew"
type textarea "x"
type textarea "Dems Crew"
type textarea "x"
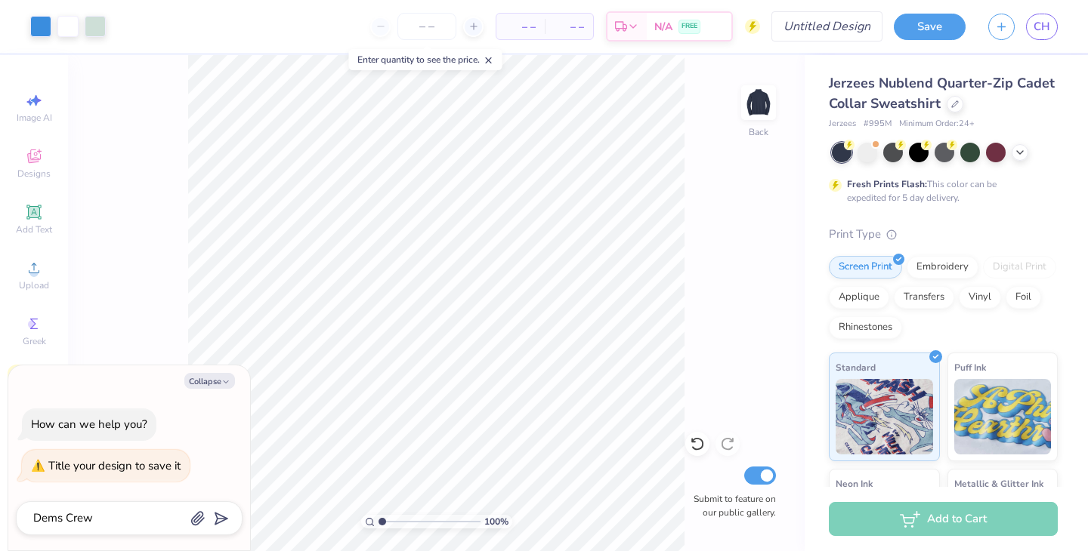
type textarea "Dems Crew 1"
type textarea "x"
type textarea "Dems Crew 1"
type input "Dems Crew 1"
type textarea "x"
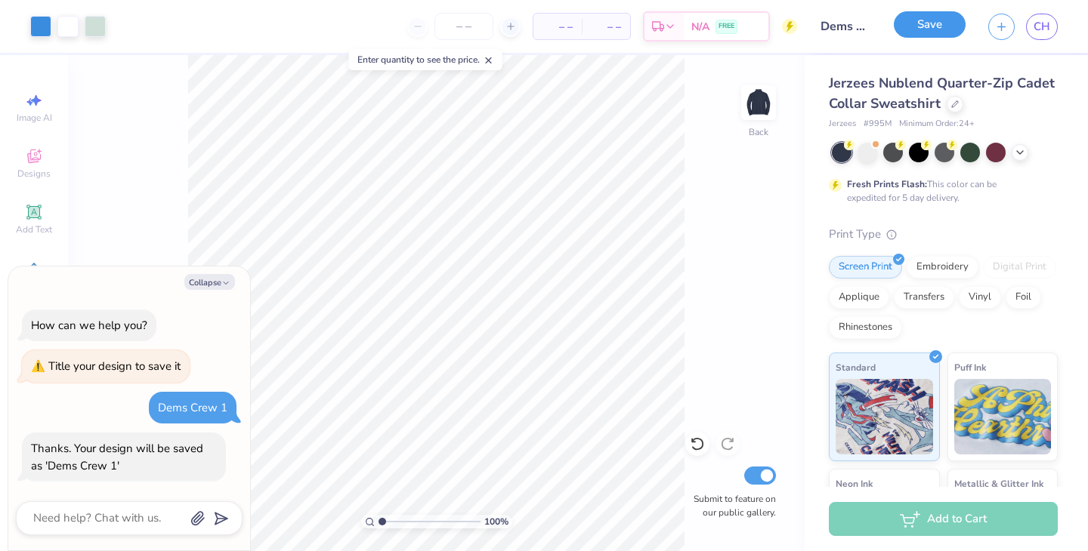
click at [947, 17] on button "Save" at bounding box center [930, 24] width 72 height 26
click at [466, 26] on input "number" at bounding box center [463, 26] width 59 height 27
type input "25"
click at [941, 26] on div "Save" at bounding box center [930, 27] width 72 height 26
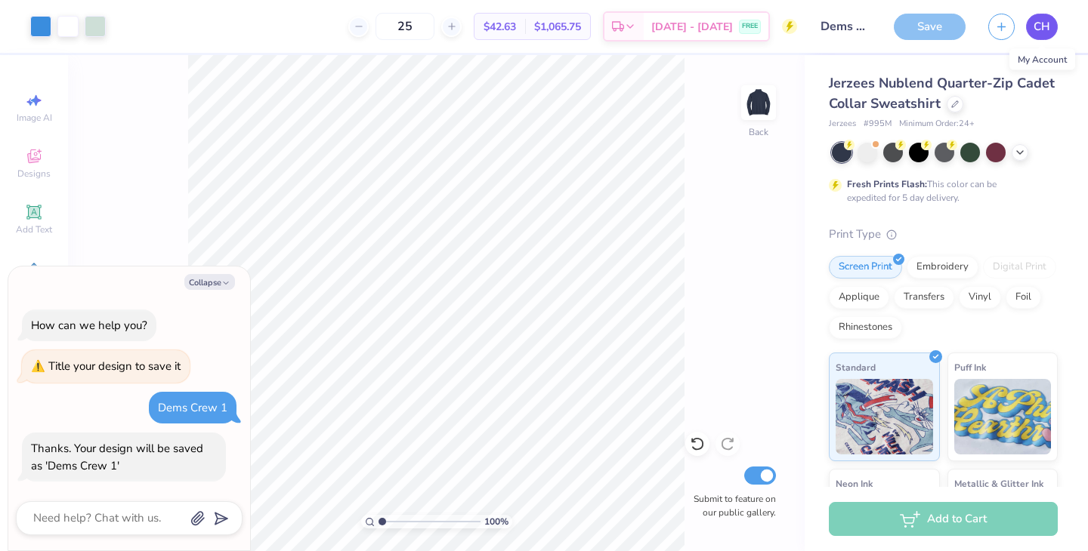
click at [1033, 29] on link "CH" at bounding box center [1042, 27] width 32 height 26
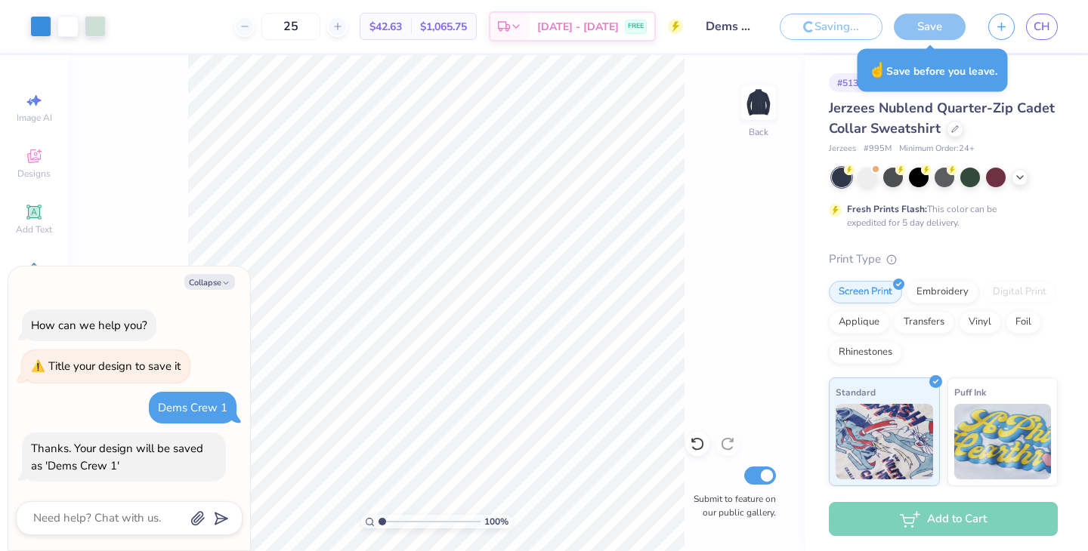
click at [938, 26] on div "Saving... Save" at bounding box center [873, 27] width 186 height 26
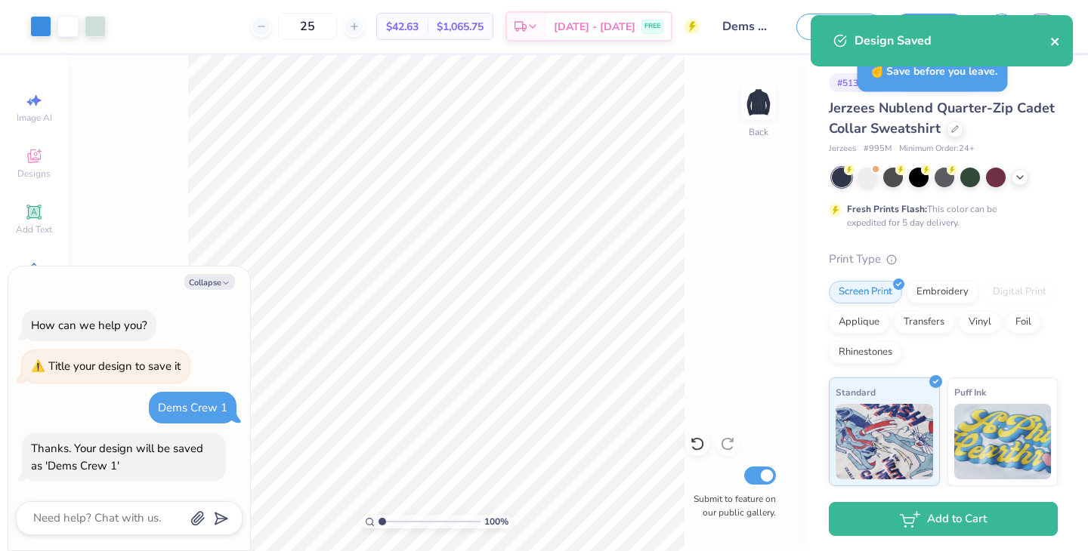
click at [1051, 46] on icon "close" at bounding box center [1055, 42] width 11 height 12
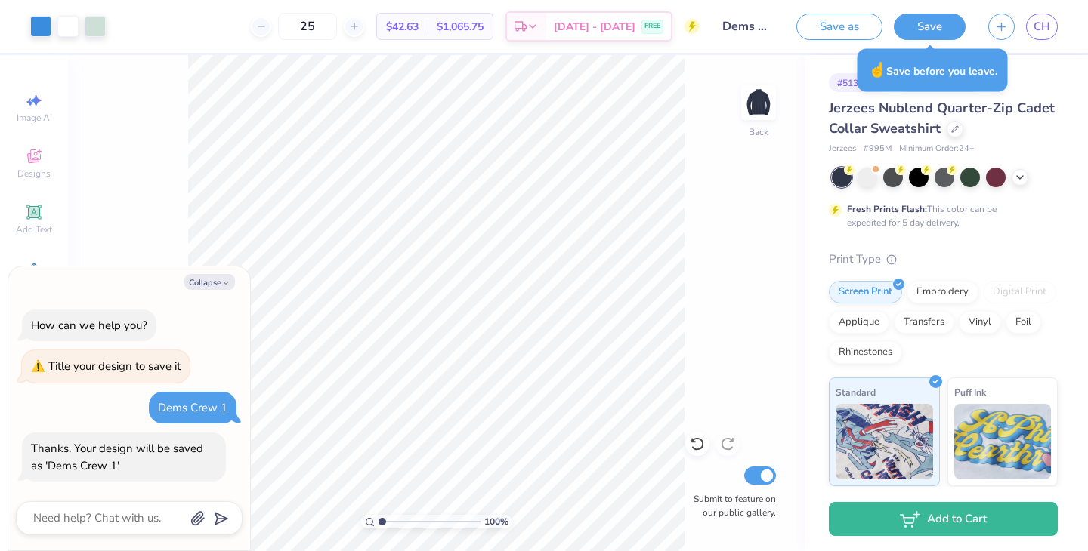
click at [1050, 26] on div "Art colors 25 $42.63 Per Item $1,065.75 Total Est. Delivery [DATE] - [DATE] FRE…" at bounding box center [544, 275] width 1088 height 551
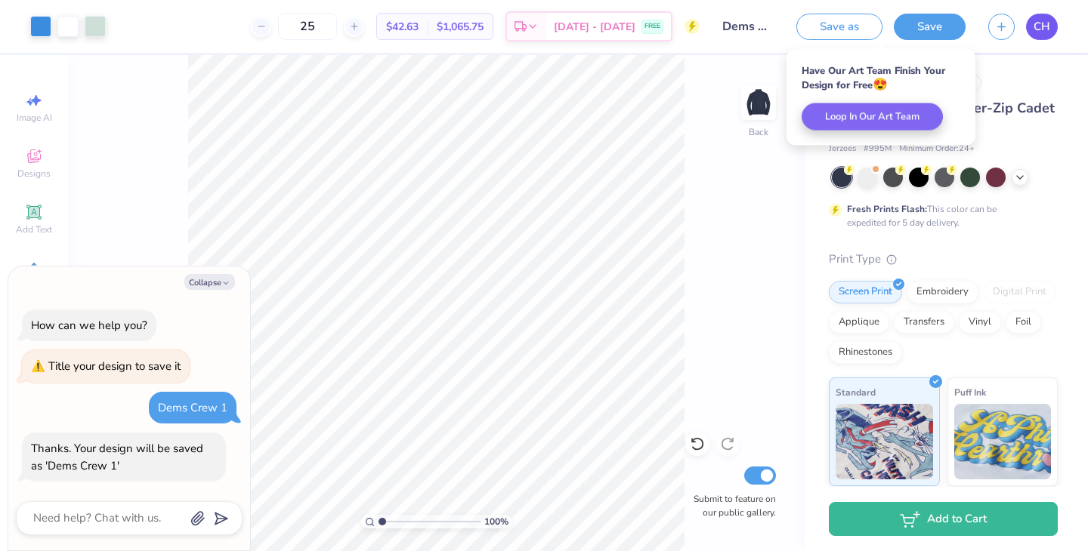
click at [1044, 29] on span "CH" at bounding box center [1041, 26] width 17 height 17
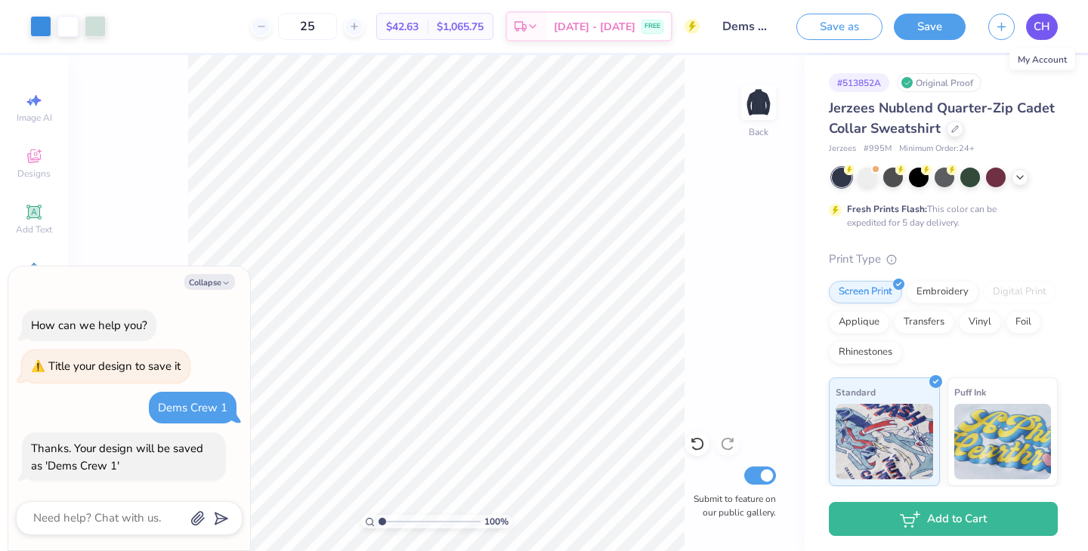
click at [1040, 31] on span "CH" at bounding box center [1041, 26] width 17 height 17
click at [219, 282] on button "Collapse" at bounding box center [209, 282] width 51 height 16
type textarea "x"
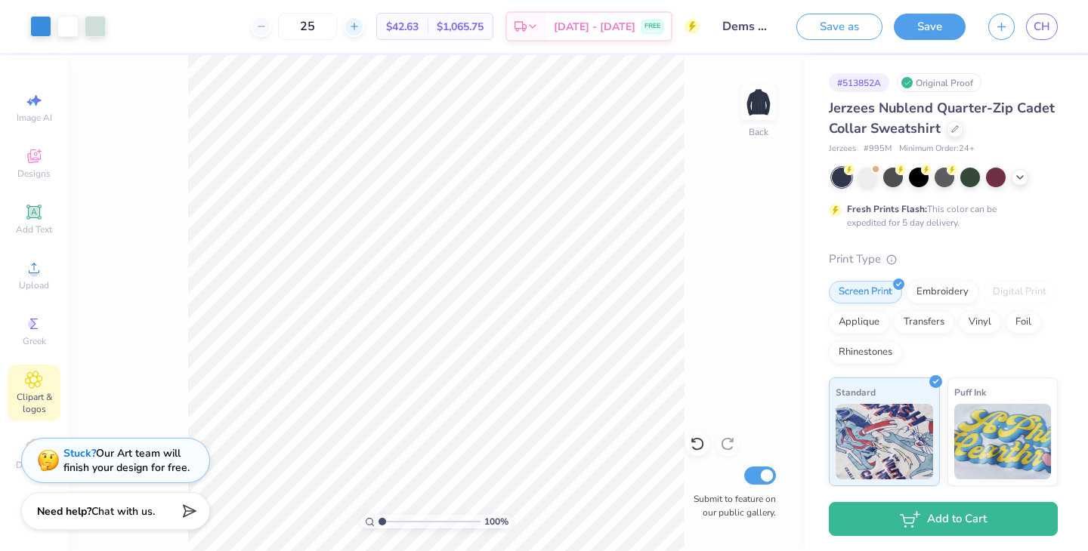
click at [360, 29] on icon at bounding box center [354, 26] width 11 height 11
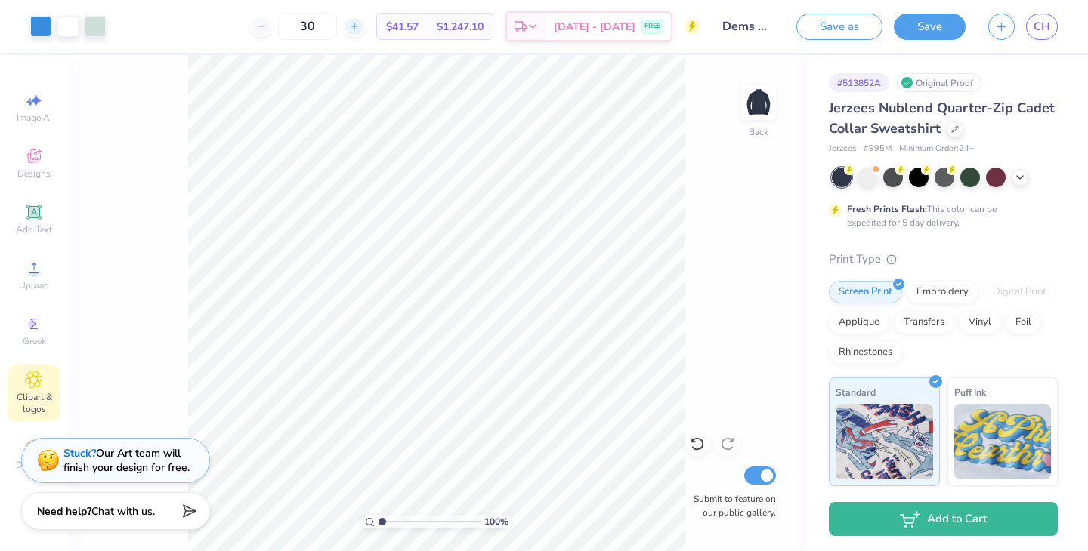
click at [360, 29] on icon at bounding box center [354, 26] width 11 height 11
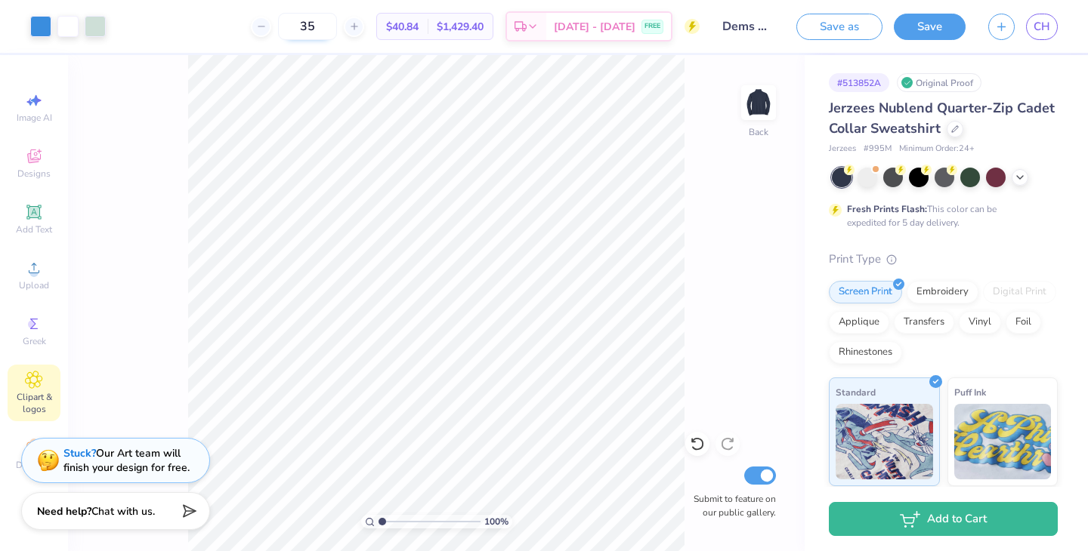
click at [360, 29] on icon at bounding box center [354, 26] width 11 height 11
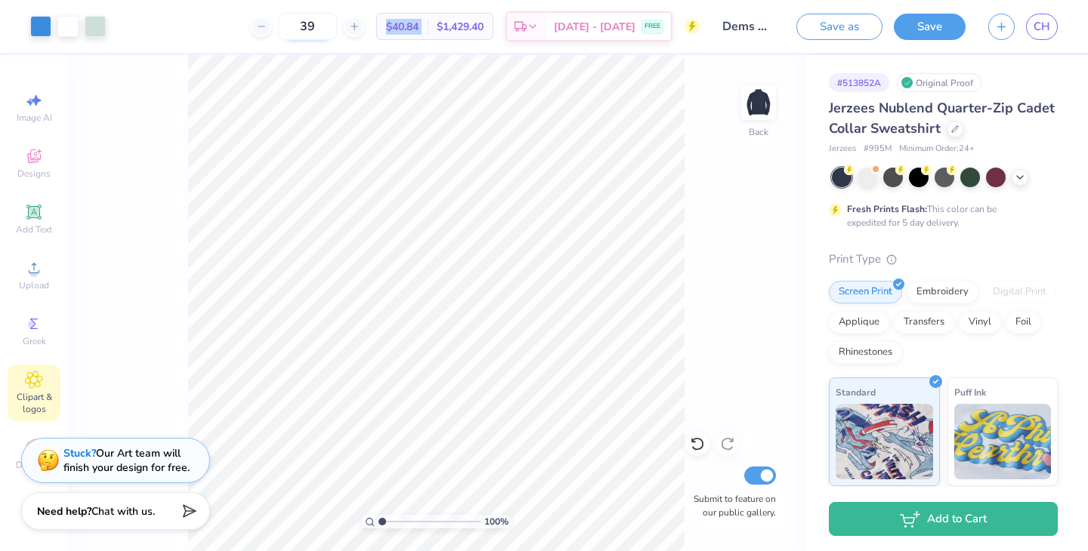
type input "40"
click at [941, 21] on button "Save" at bounding box center [930, 24] width 72 height 26
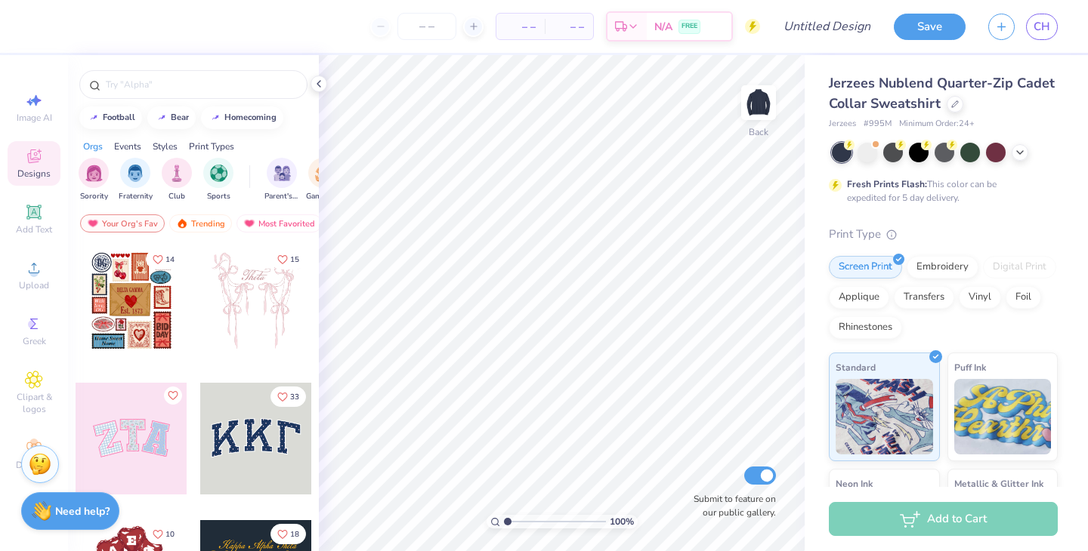
click at [31, 298] on div "Image AI Designs Add Text Upload Greek Clipart & logos Decorate" at bounding box center [34, 281] width 53 height 392
click at [29, 292] on div "Upload" at bounding box center [34, 275] width 53 height 45
click at [29, 264] on icon at bounding box center [34, 268] width 18 height 18
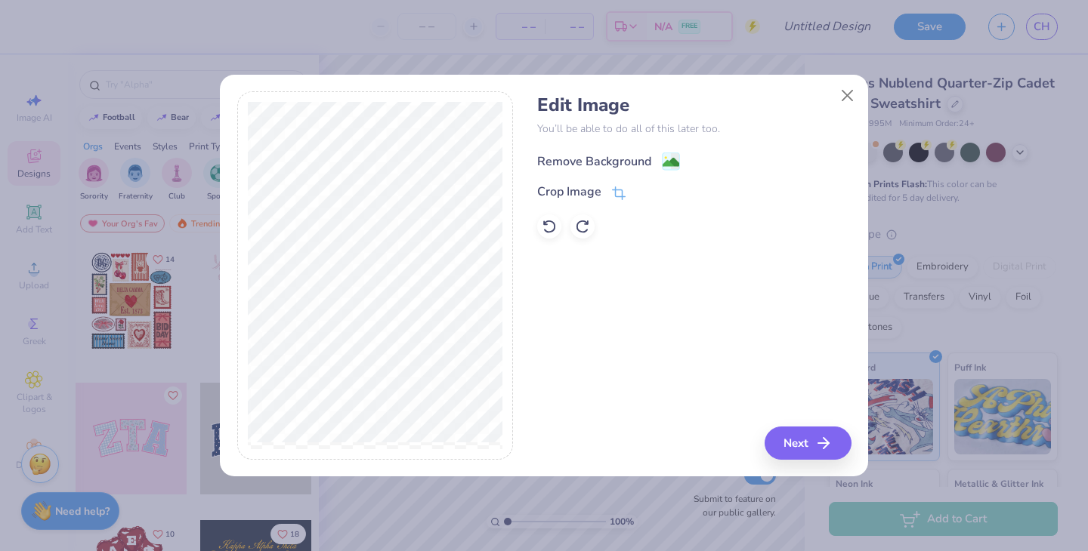
click at [670, 156] on image at bounding box center [671, 162] width 17 height 17
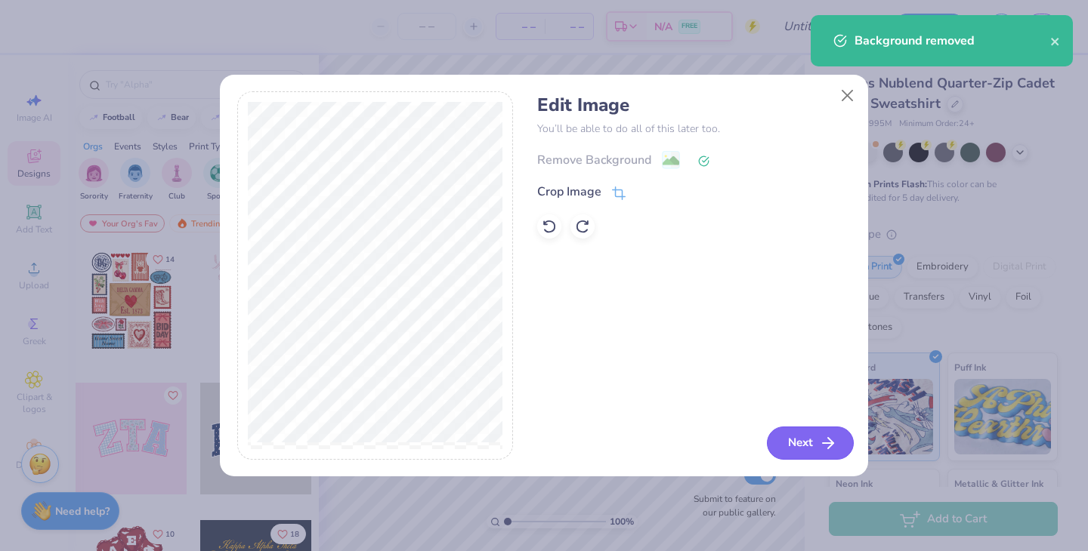
click at [835, 432] on button "Next" at bounding box center [810, 443] width 87 height 33
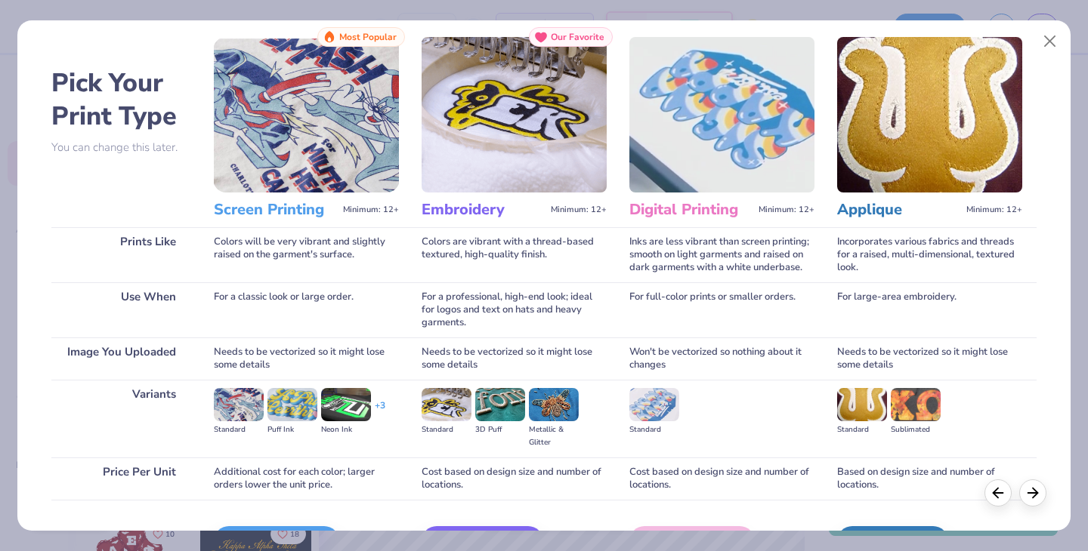
scroll to position [126, 0]
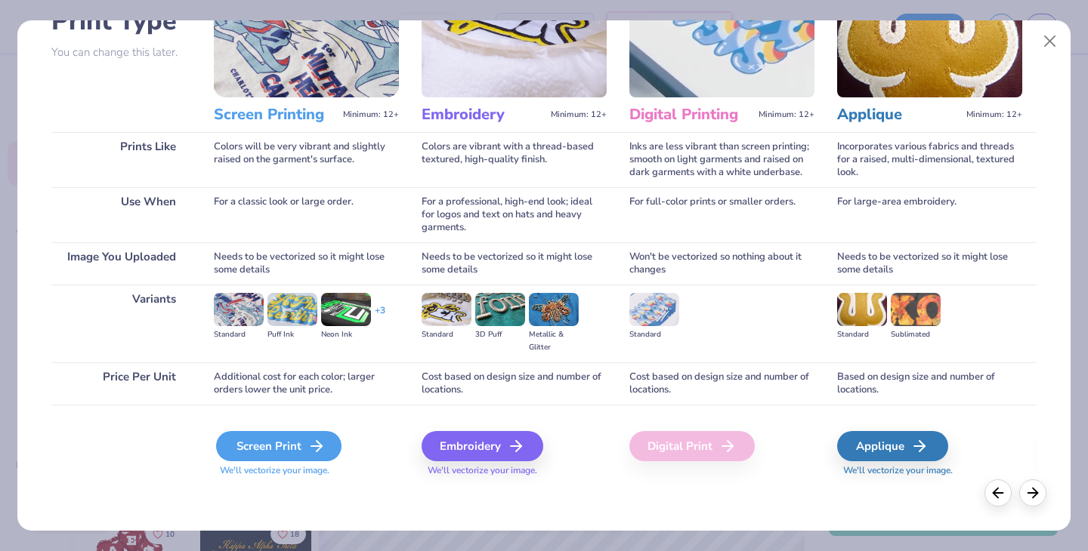
click at [317, 444] on icon at bounding box center [316, 446] width 18 height 18
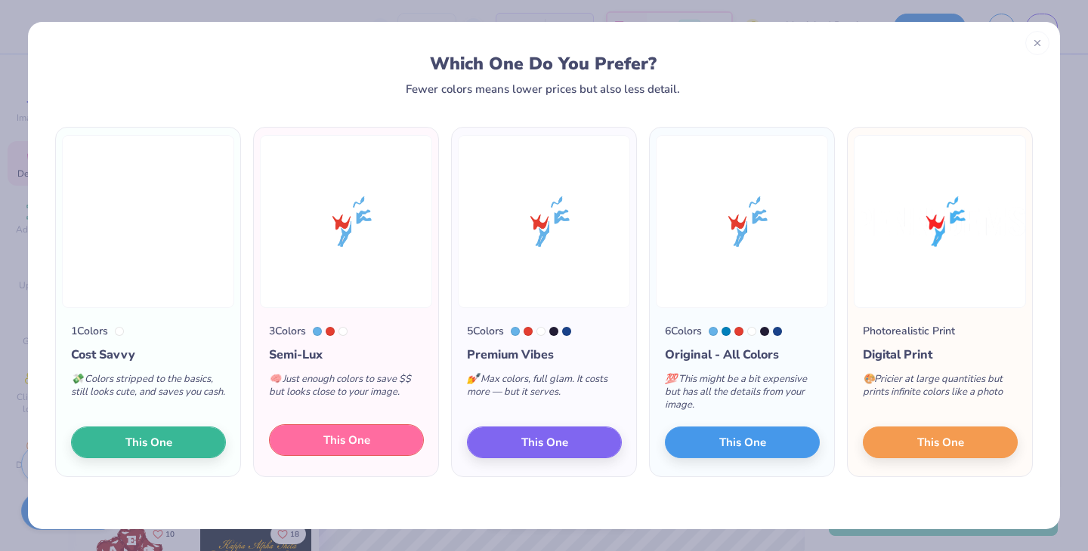
click at [375, 442] on button "This One" at bounding box center [346, 441] width 155 height 32
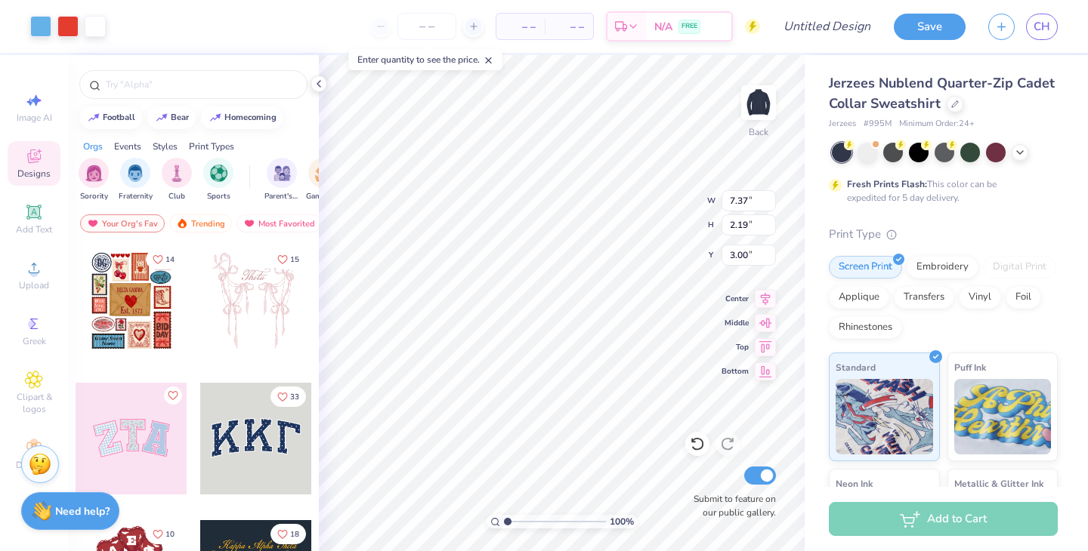
type input "3.00"
click at [680, 191] on div "100 % Back W 7.37 7.37 " H 2.19 2.19 " Y 3.00 3.00 " Center Middle Top Bottom S…" at bounding box center [562, 303] width 486 height 496
type input "3.60"
click at [322, 85] on icon at bounding box center [319, 84] width 12 height 12
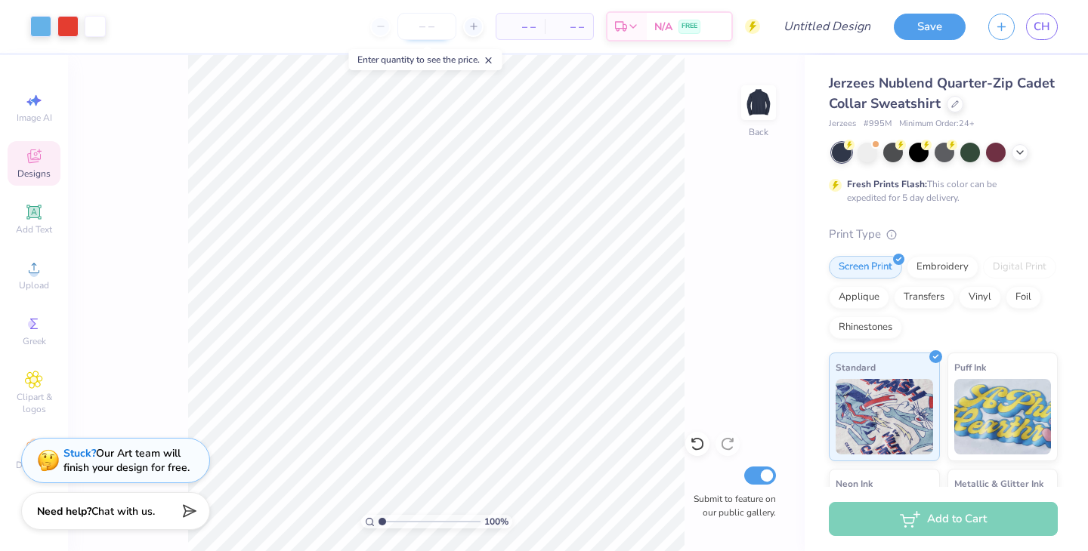
click at [425, 24] on input "number" at bounding box center [426, 26] width 59 height 27
type input "40"
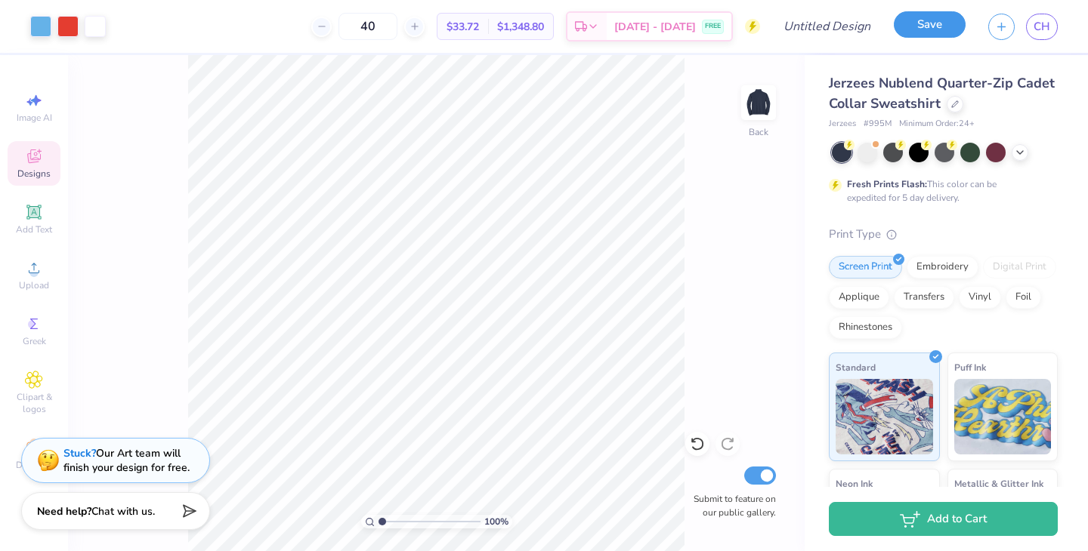
click at [922, 27] on button "Save" at bounding box center [930, 24] width 72 height 26
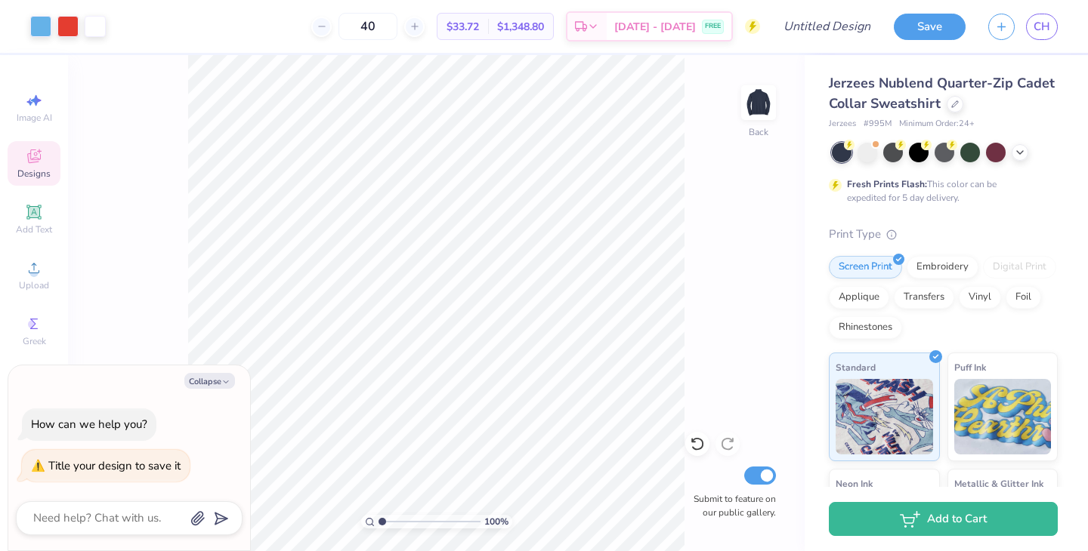
type textarea "D"
type textarea "x"
type textarea "De"
type textarea "x"
type textarea "Dem"
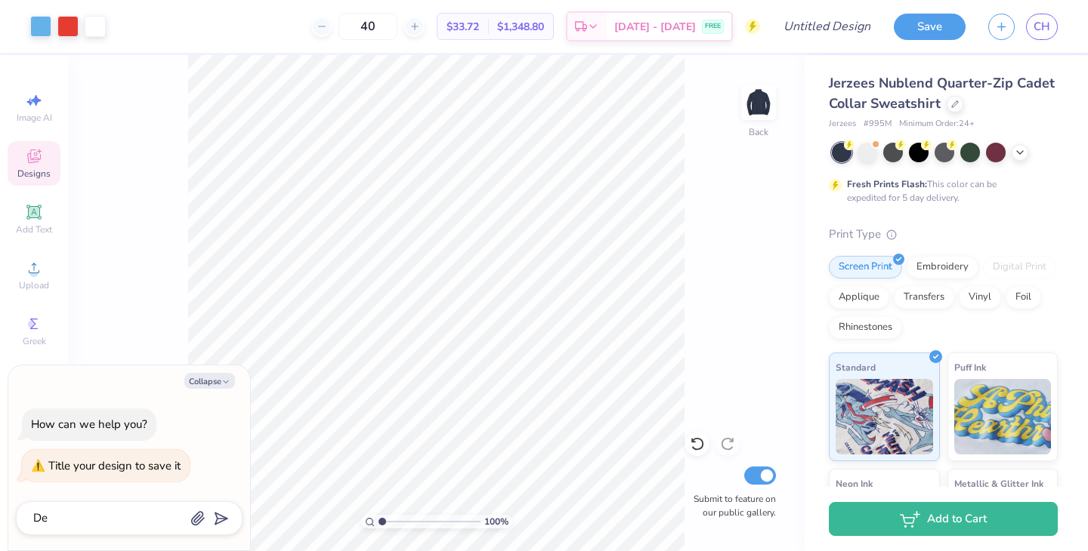
type textarea "x"
type textarea "Dems"
type textarea "x"
type textarea "Dems"
type textarea "x"
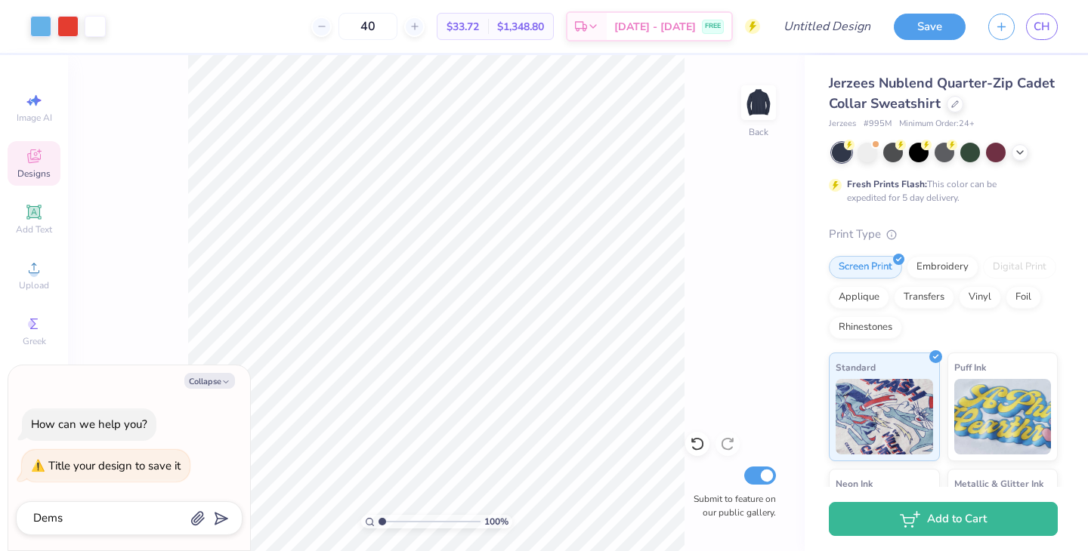
type textarea "Dems C"
type textarea "x"
type textarea "Dems Cr"
type textarea "x"
type textarea "Dems Cre"
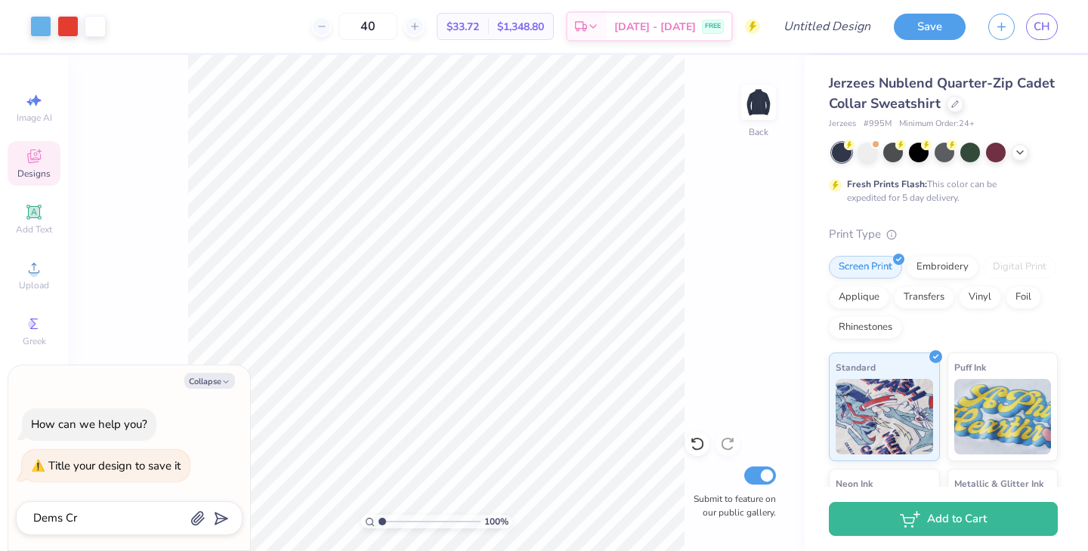
type textarea "x"
type textarea "Dems Crew"
type textarea "x"
type textarea "Dems Crew"
type textarea "x"
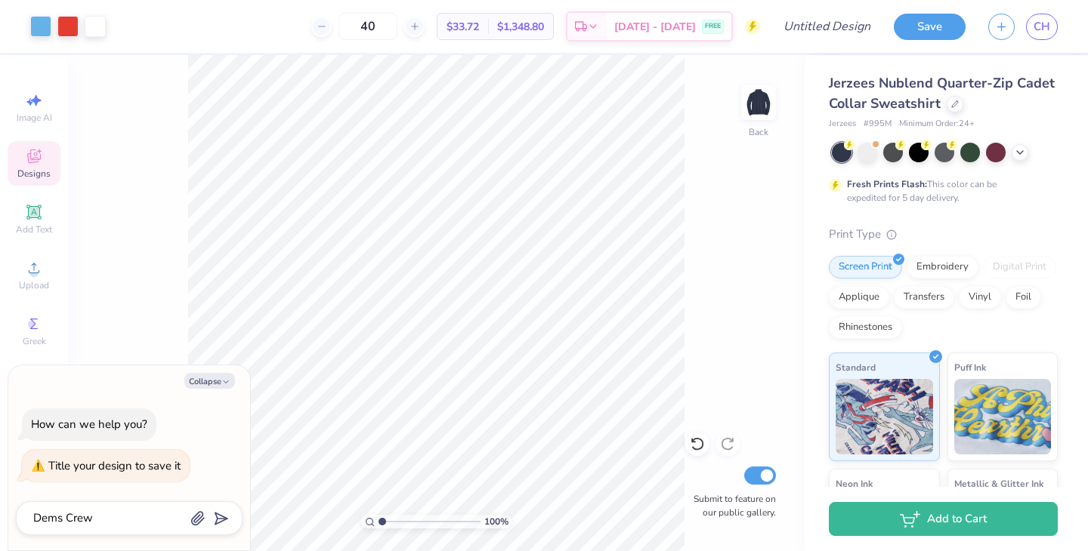
type textarea "Dems Crew 2"
type textarea "x"
type textarea "Dems Crew 2"
type input "Dems Crew 2"
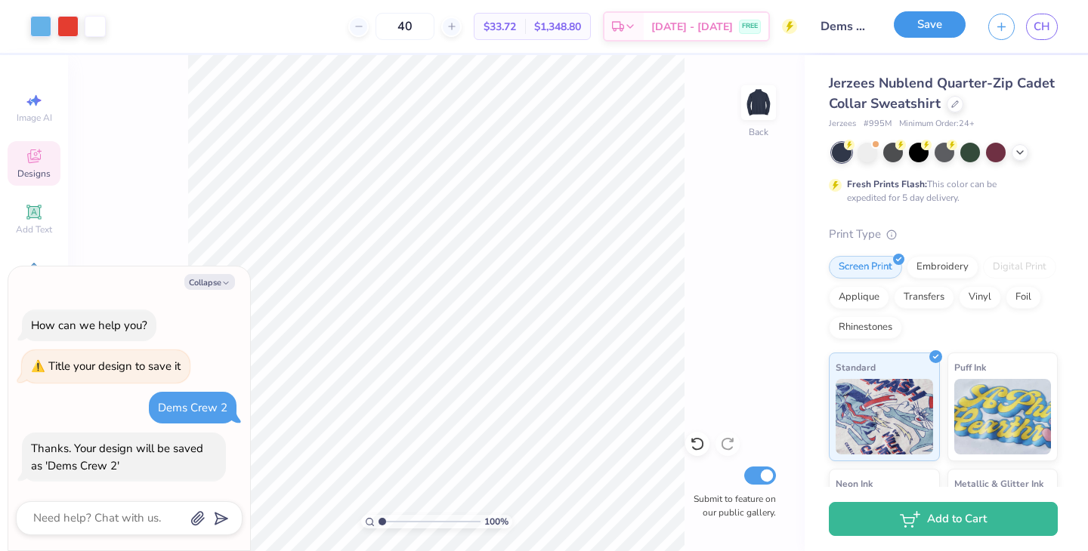
click at [944, 28] on button "Save" at bounding box center [930, 24] width 72 height 26
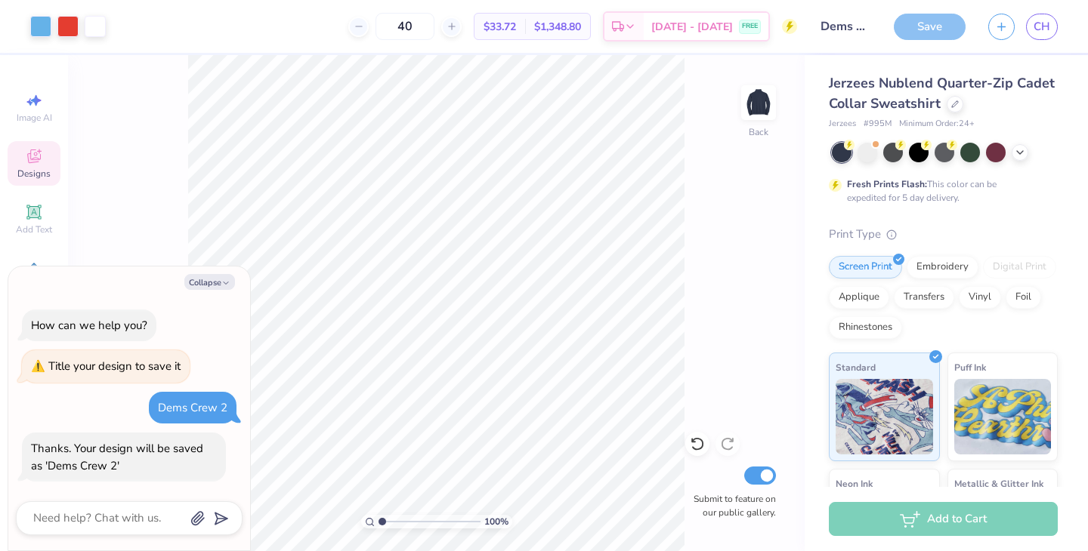
click at [932, 29] on div "Save" at bounding box center [930, 27] width 72 height 26
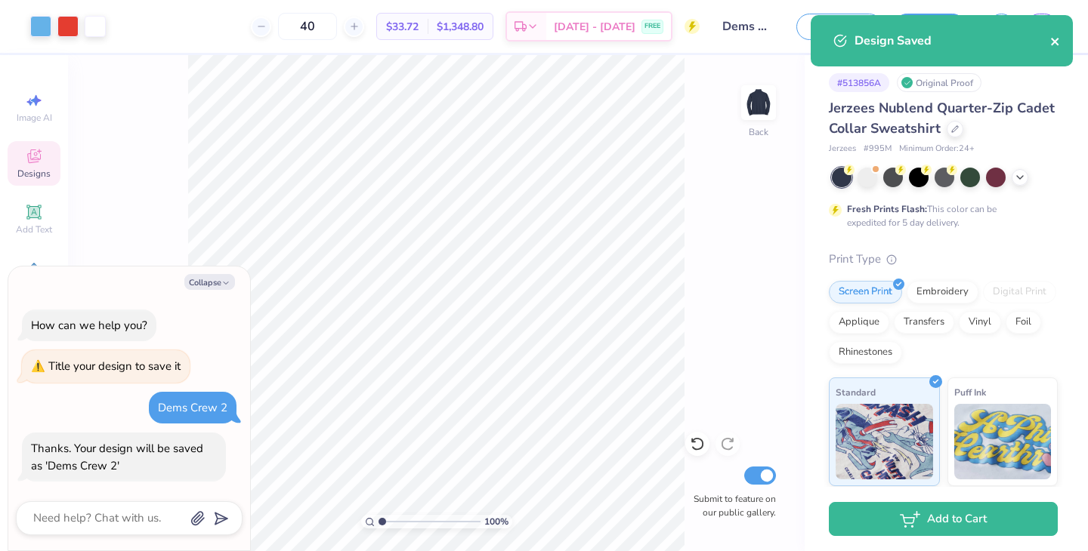
click at [1057, 45] on icon "close" at bounding box center [1055, 42] width 11 height 12
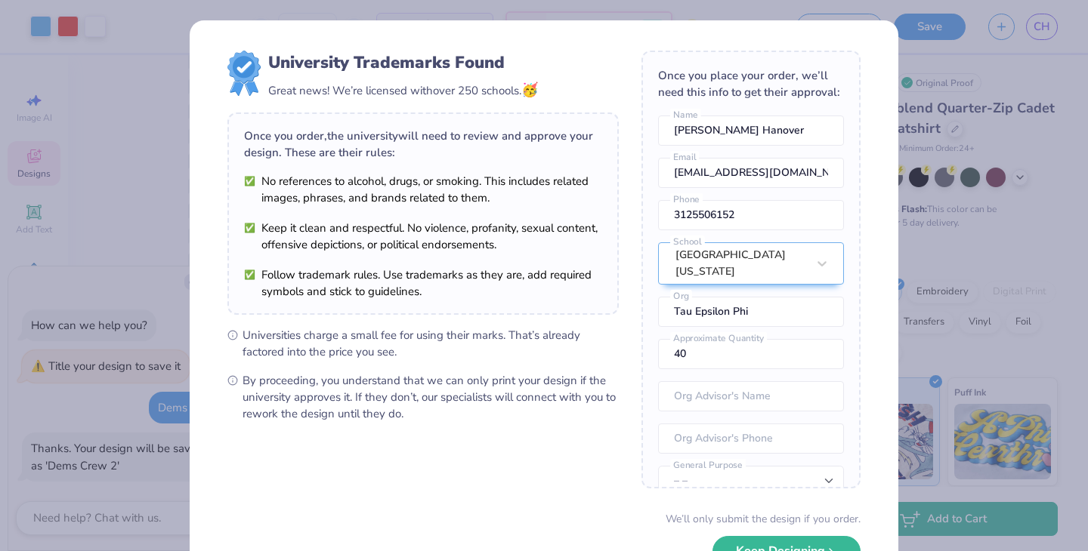
click at [1045, 34] on body "Art colors 40 $33.72 Per Item $1,348.80 Total Est. Delivery Sep 13 - 16 FREE De…" at bounding box center [544, 275] width 1088 height 551
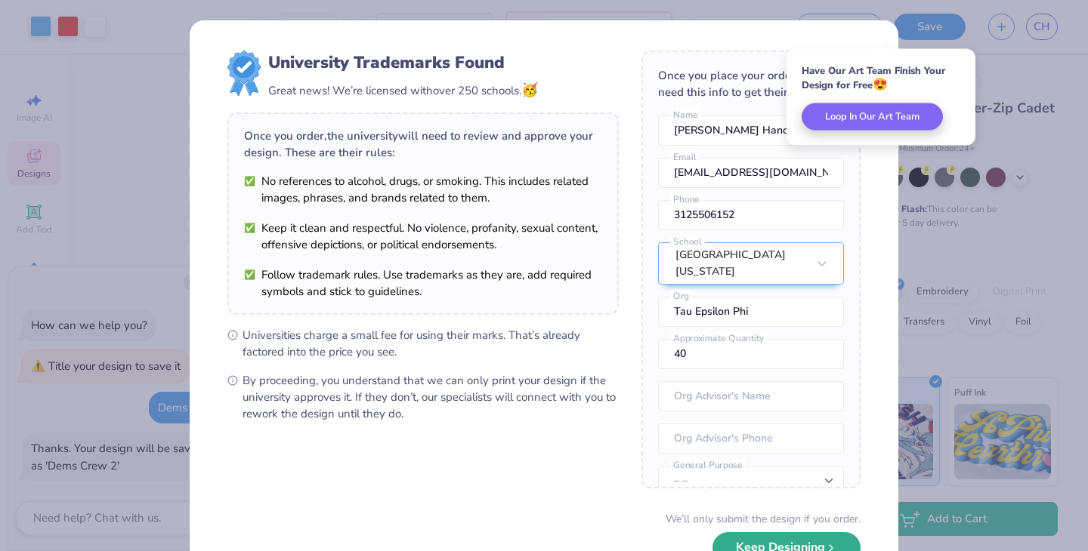
click at [790, 542] on button "Keep Designing" at bounding box center [786, 548] width 148 height 31
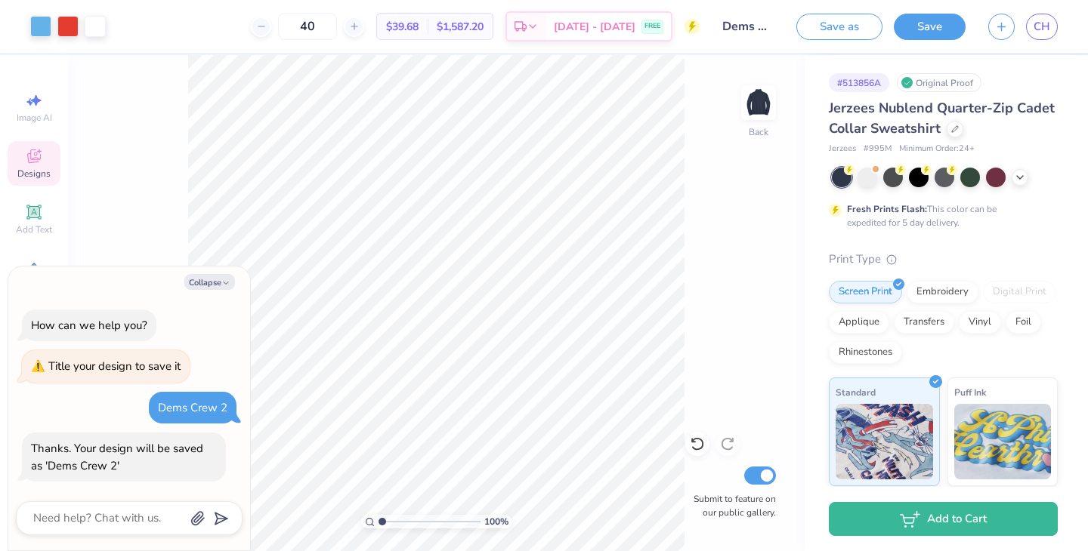
type textarea "x"
click at [1048, 29] on span "CH" at bounding box center [1041, 26] width 17 height 17
